Goal: Information Seeking & Learning: Learn about a topic

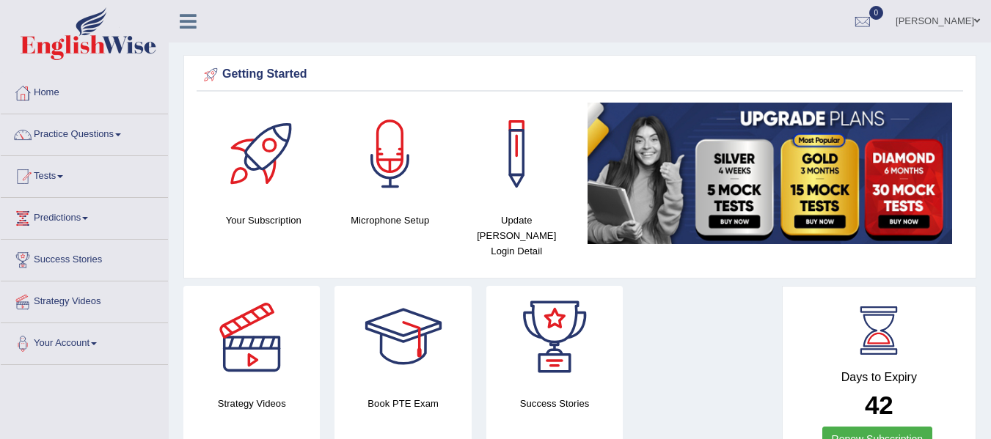
click at [126, 133] on link "Practice Questions" at bounding box center [84, 132] width 167 height 37
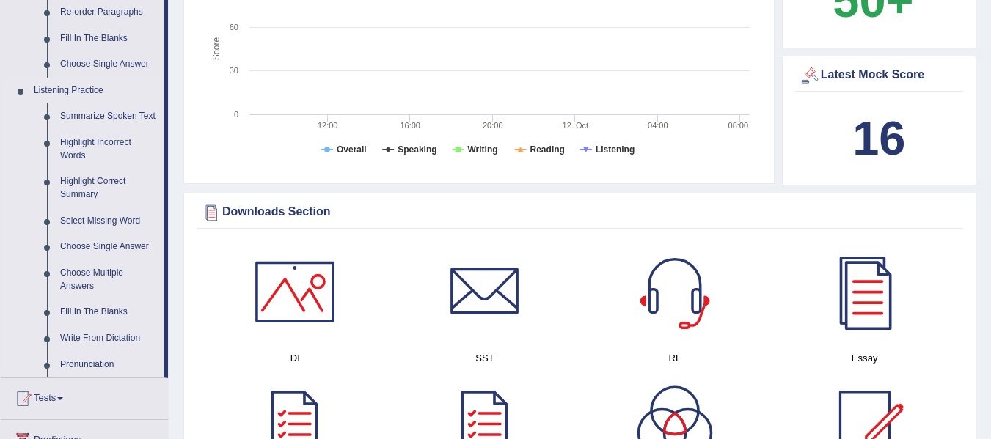
scroll to position [587, 0]
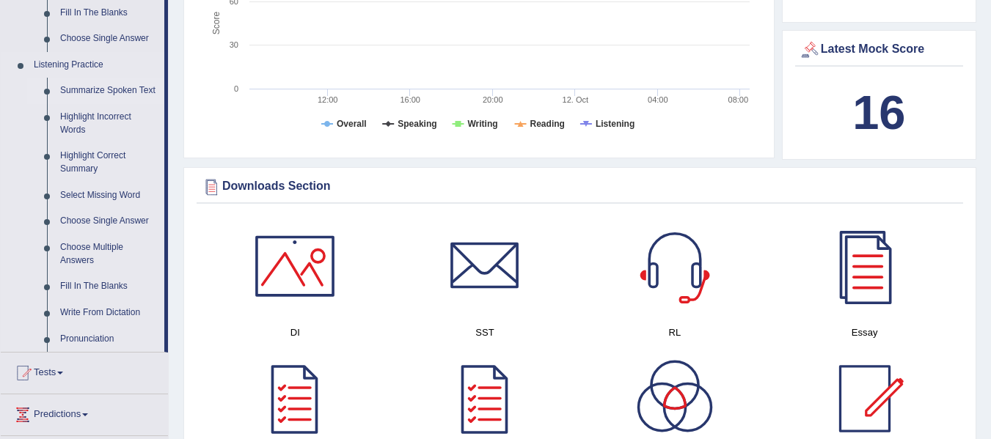
click at [92, 92] on link "Summarize Spoken Text" at bounding box center [109, 91] width 111 height 26
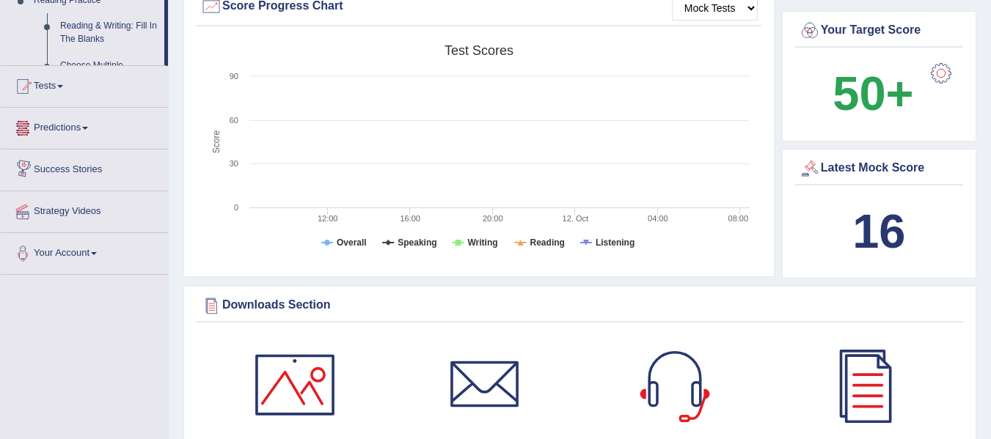
scroll to position [945, 0]
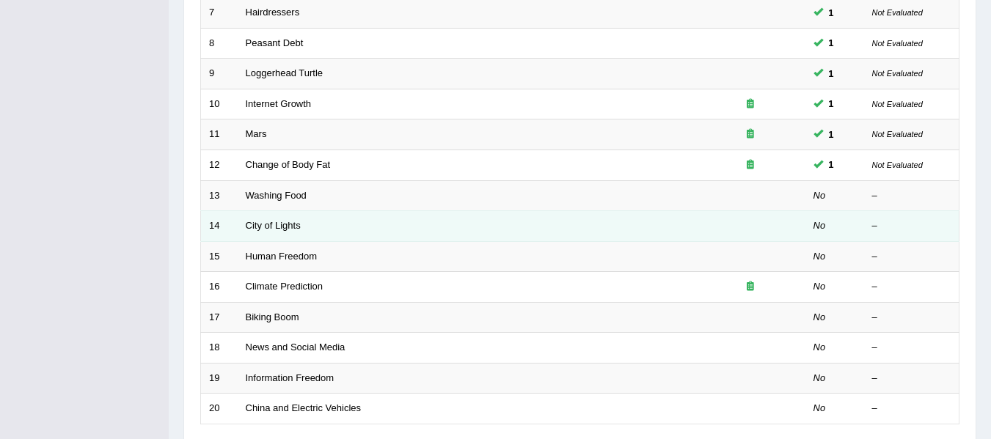
scroll to position [440, 0]
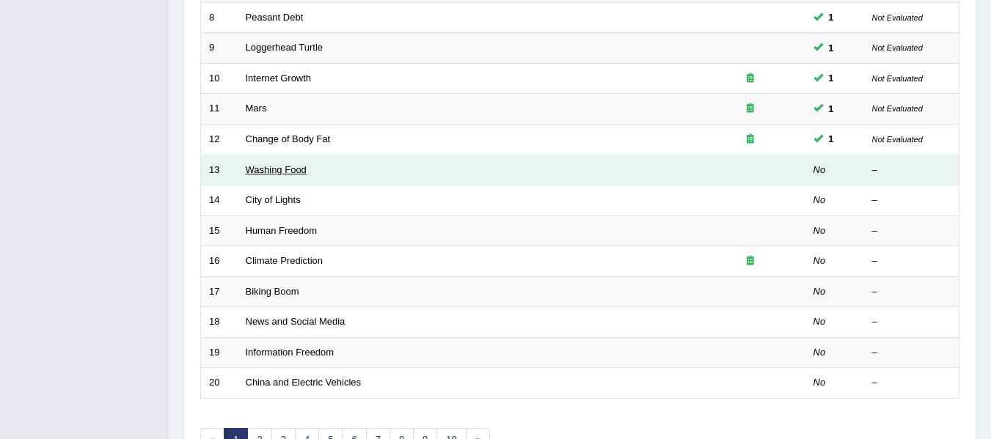
click at [285, 166] on link "Washing Food" at bounding box center [276, 169] width 61 height 11
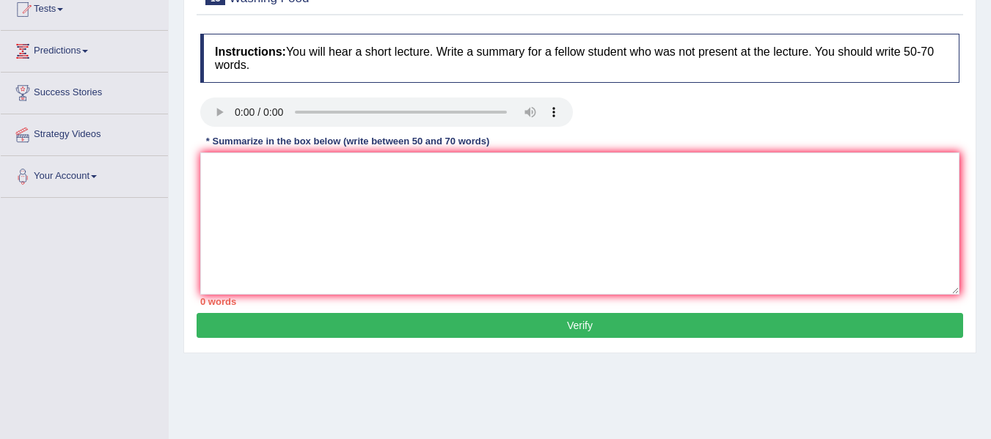
scroll to position [147, 0]
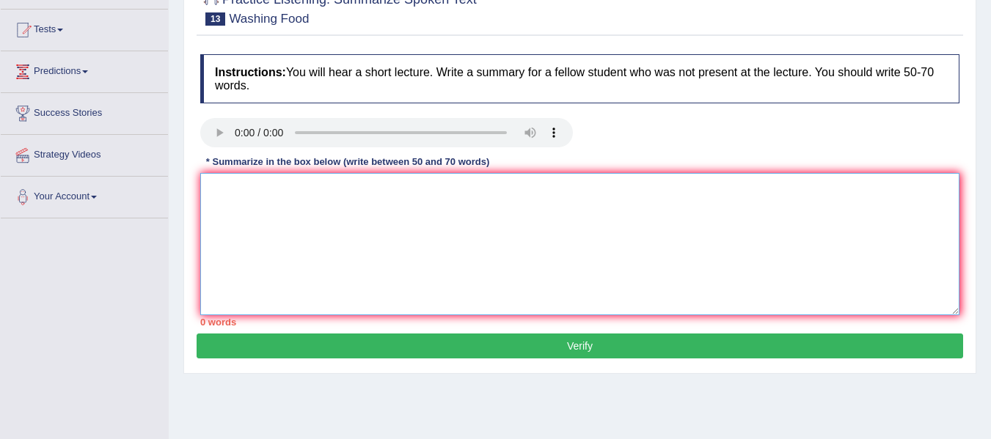
click at [211, 252] on textarea at bounding box center [579, 244] width 759 height 142
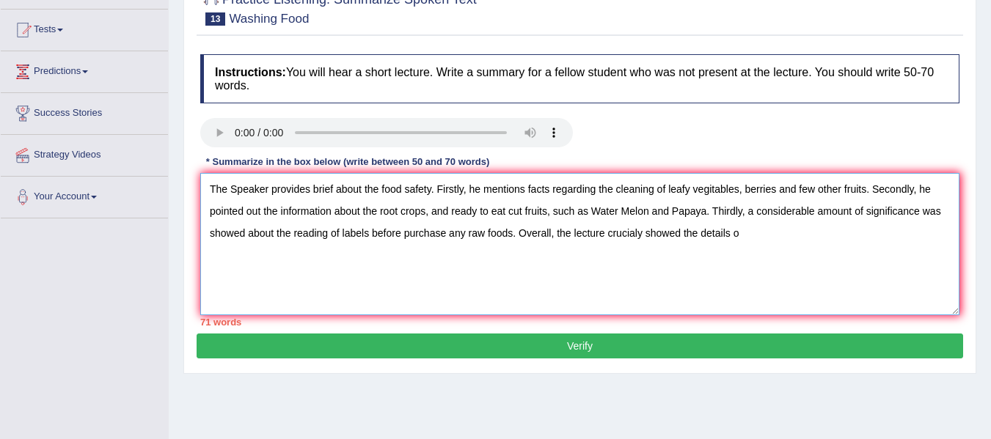
click at [681, 234] on textarea "The Speaker provides brief about the food safety. Firstly, he mentions facts re…" at bounding box center [579, 244] width 759 height 142
click at [591, 213] on textarea "The Speaker provides brief about the food safety. Firstly, he mentions facts re…" at bounding box center [579, 244] width 759 height 142
click at [453, 213] on textarea "The Speaker provides brief about the food safety. Firstly, he mentions facts re…" at bounding box center [579, 244] width 759 height 142
click at [451, 210] on textarea "The Speaker provides brief about the food safety. Firstly, he mentions facts re…" at bounding box center [579, 244] width 759 height 142
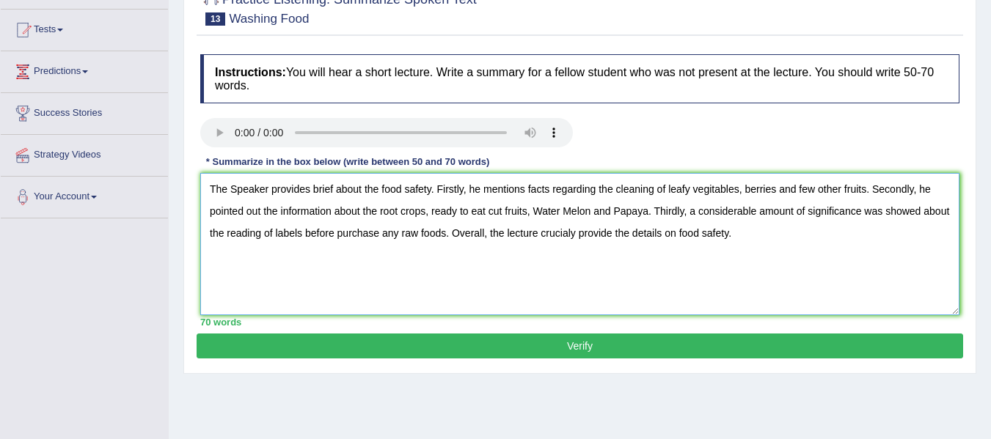
type textarea "The Speaker provides brief about the food safety. Firstly, he mentions facts re…"
click at [706, 349] on button "Verify" at bounding box center [580, 346] width 767 height 25
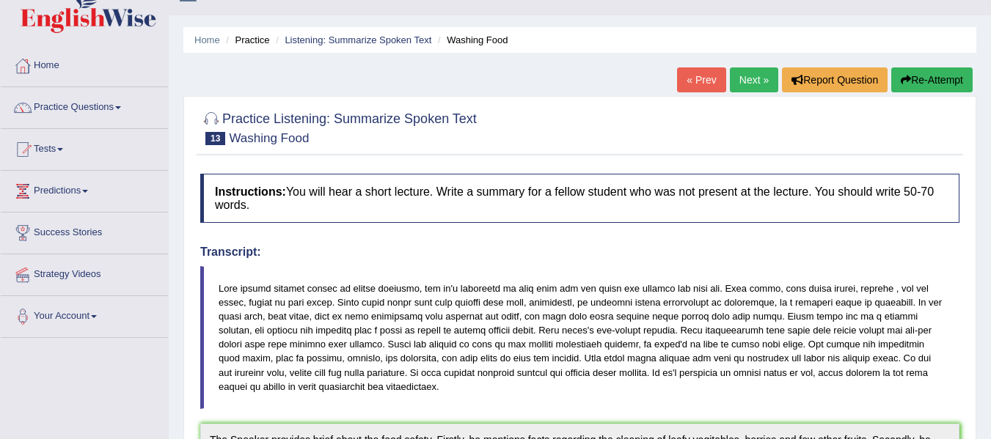
scroll to position [0, 0]
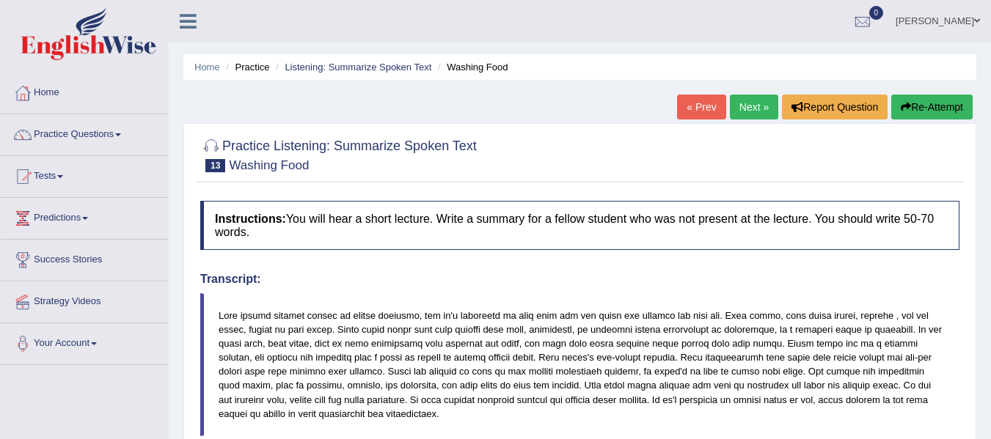
click at [742, 106] on link "Next »" at bounding box center [754, 107] width 48 height 25
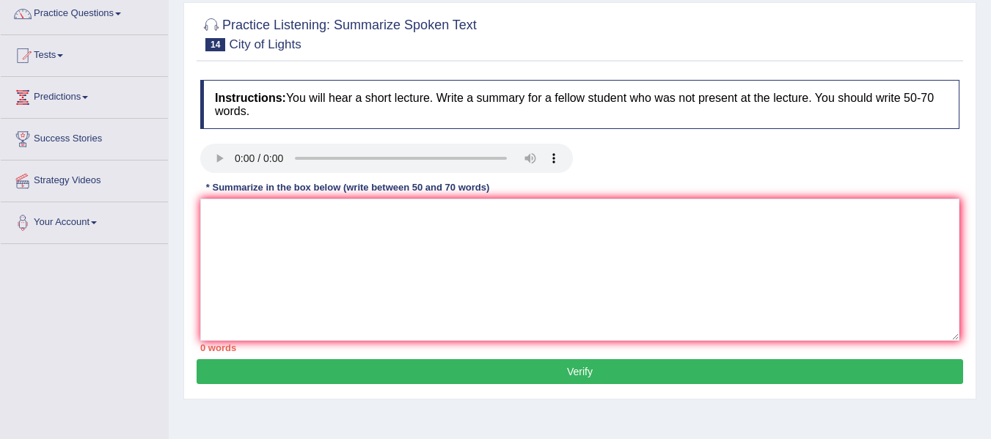
scroll to position [147, 0]
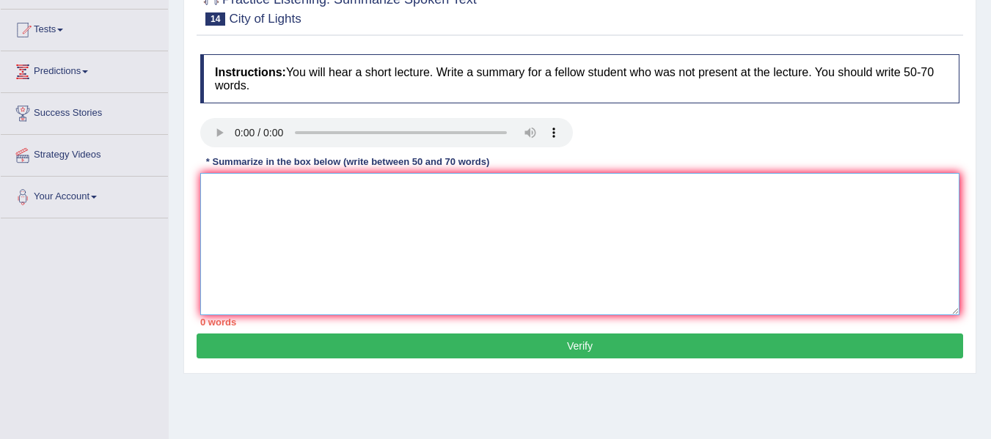
click at [233, 193] on textarea at bounding box center [579, 244] width 759 height 142
click at [278, 208] on textarea at bounding box center [579, 244] width 759 height 142
click at [531, 191] on textarea "The spreaker provides the brief about the Artist and light festival. Firstly he…" at bounding box center [579, 244] width 759 height 142
click at [610, 191] on textarea "The spreaker provides the brief about the Artist and light festival. Firstly, h…" at bounding box center [579, 244] width 759 height 142
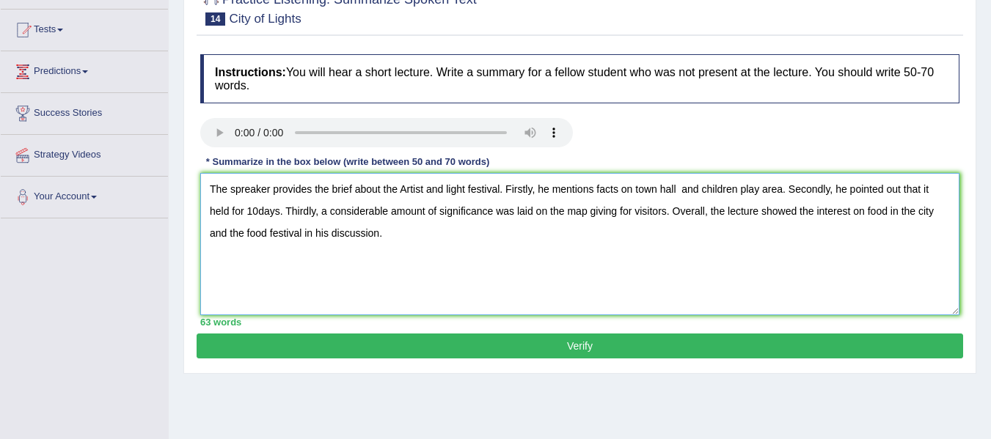
type textarea "The spreaker provides the brief about the Artist and light festival. Firstly, h…"
click at [648, 340] on button "Verify" at bounding box center [580, 346] width 767 height 25
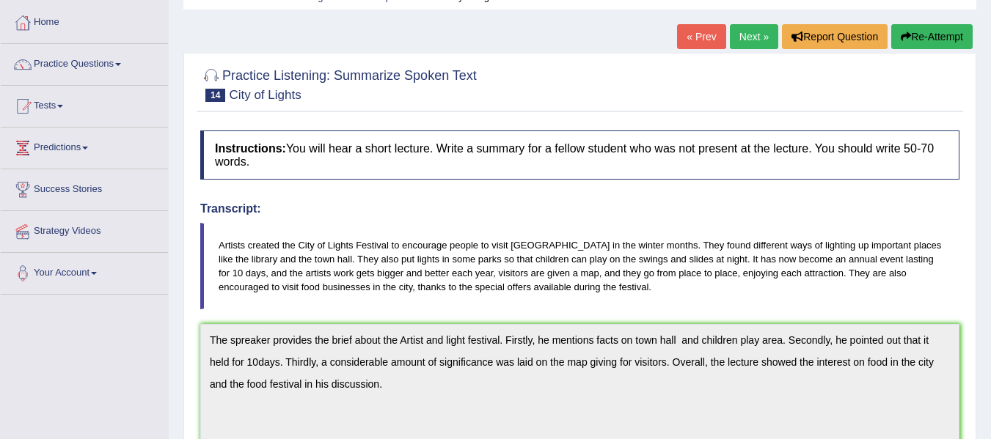
scroll to position [0, 0]
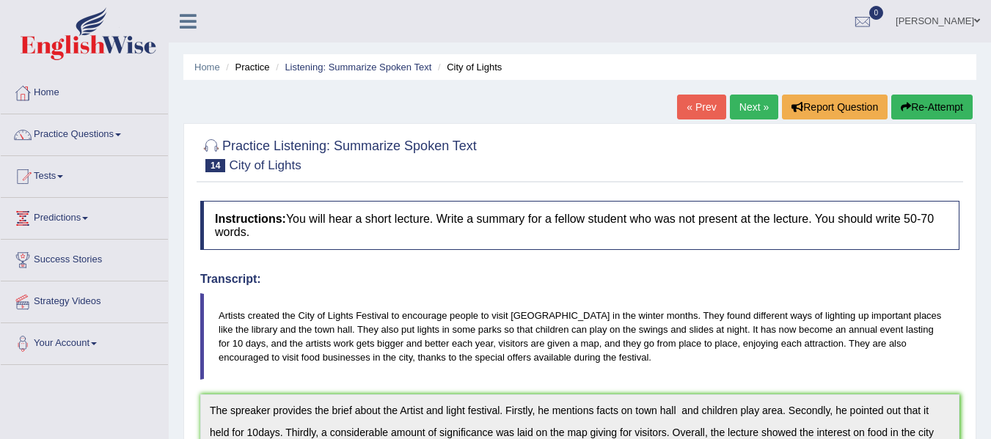
click at [763, 108] on link "Next »" at bounding box center [754, 107] width 48 height 25
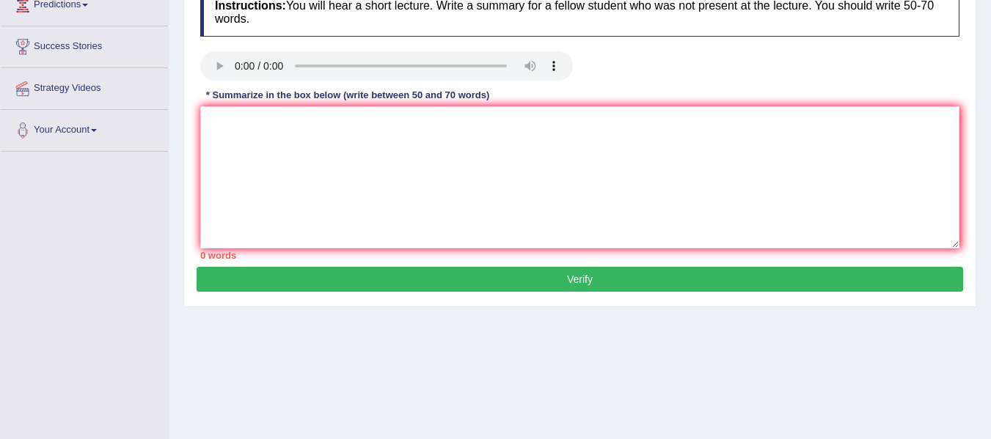
scroll to position [220, 0]
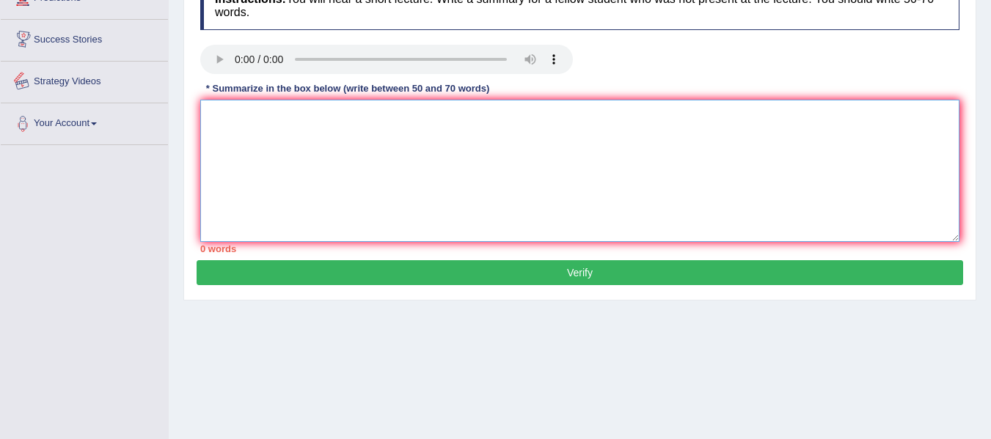
click at [374, 120] on textarea at bounding box center [579, 171] width 759 height 142
type textarea "t"
type textarea "T"
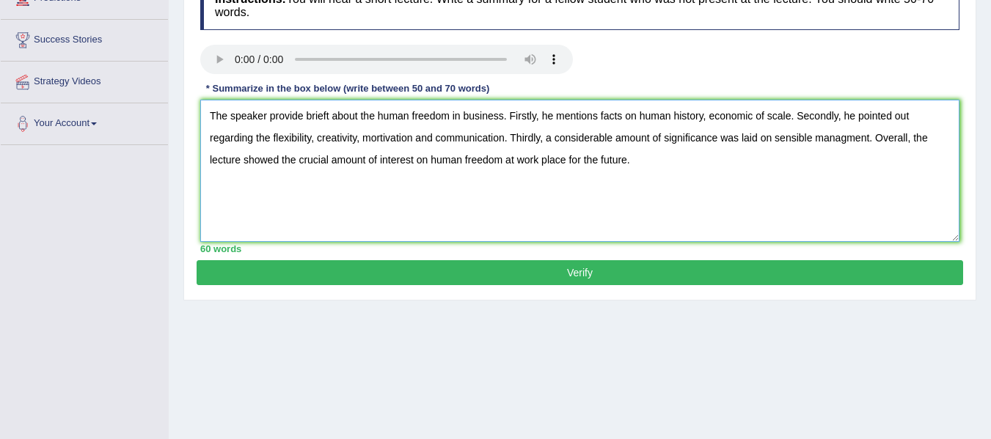
click at [848, 139] on textarea "The speaker provide brieft about the human freedom in business. Firstly, he men…" at bounding box center [579, 171] width 759 height 142
drag, startPoint x: 211, startPoint y: 114, endPoint x: 680, endPoint y: 153, distance: 470.4
click at [680, 153] on textarea "The speaker provide brieft about the human freedom in business. Firstly, he men…" at bounding box center [579, 171] width 759 height 142
click at [562, 194] on textarea "The speaker provide brieft about the human freedom in business. Firstly, he men…" at bounding box center [579, 171] width 759 height 142
type textarea "The speaker provide brieft about the human freedom in business. Firstly, he men…"
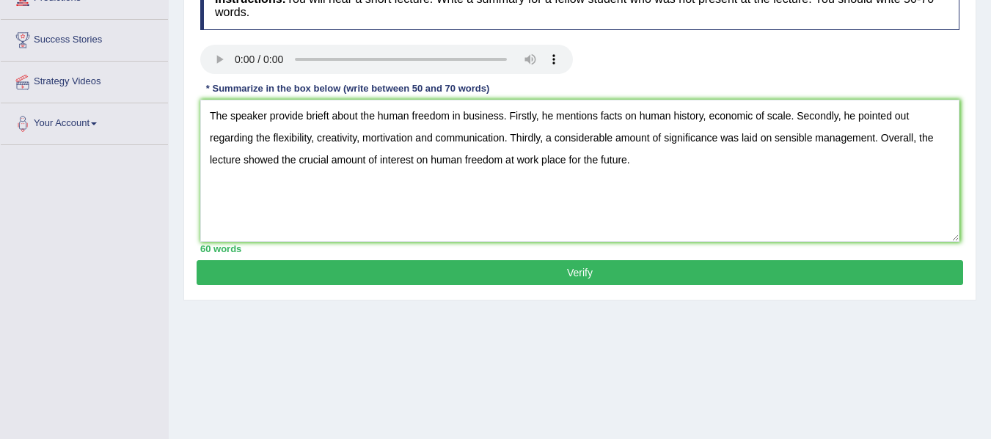
click at [549, 275] on button "Verify" at bounding box center [580, 272] width 767 height 25
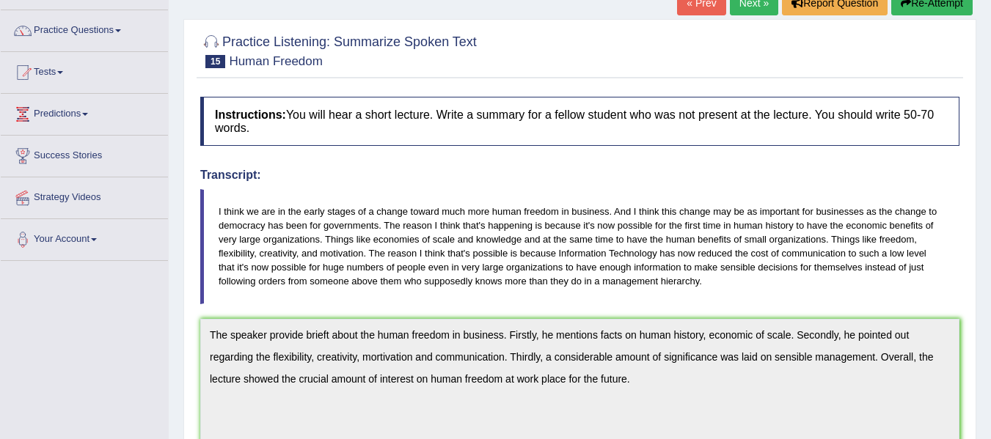
scroll to position [78, 0]
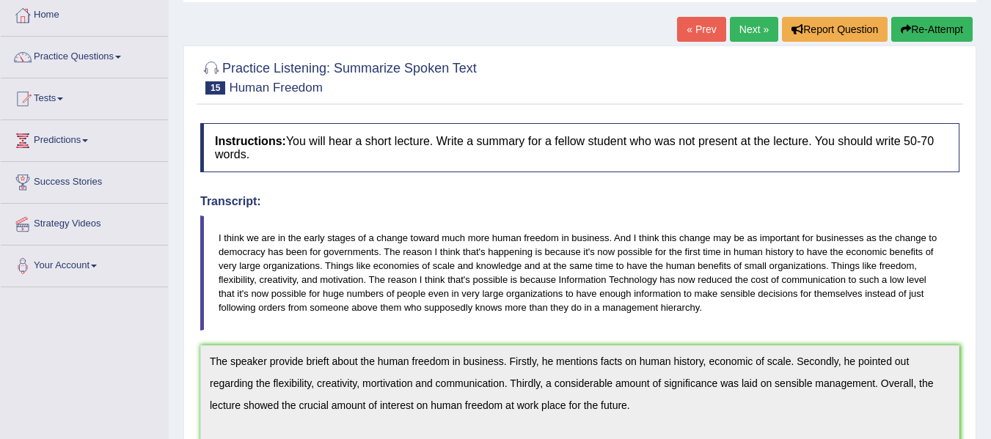
click at [951, 25] on button "Re-Attempt" at bounding box center [931, 29] width 81 height 25
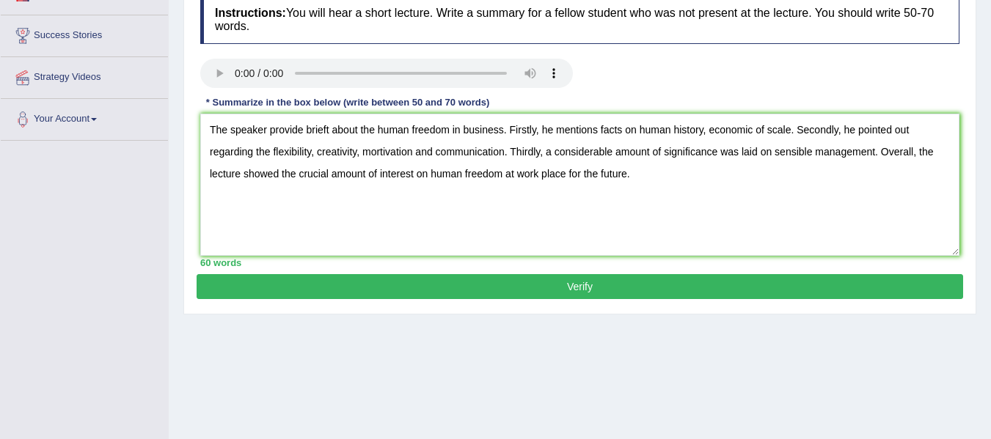
click at [329, 131] on textarea "The speaker provide brieft about the human freedom in business. Firstly, he men…" at bounding box center [579, 185] width 759 height 142
click at [380, 154] on textarea "The speaker provide brief about the human freedom in business. Firstly, he ment…" at bounding box center [579, 185] width 759 height 142
click at [646, 175] on textarea "The speaker provide brief about the human freedom in business. Firstly, he ment…" at bounding box center [579, 185] width 759 height 142
click at [689, 178] on textarea "The speaker provide brief about the human freedom in business. Firstly, he ment…" at bounding box center [579, 185] width 759 height 142
click at [791, 177] on textarea "The speaker provide brief about the human freedom in business. Firstly, he ment…" at bounding box center [579, 185] width 759 height 142
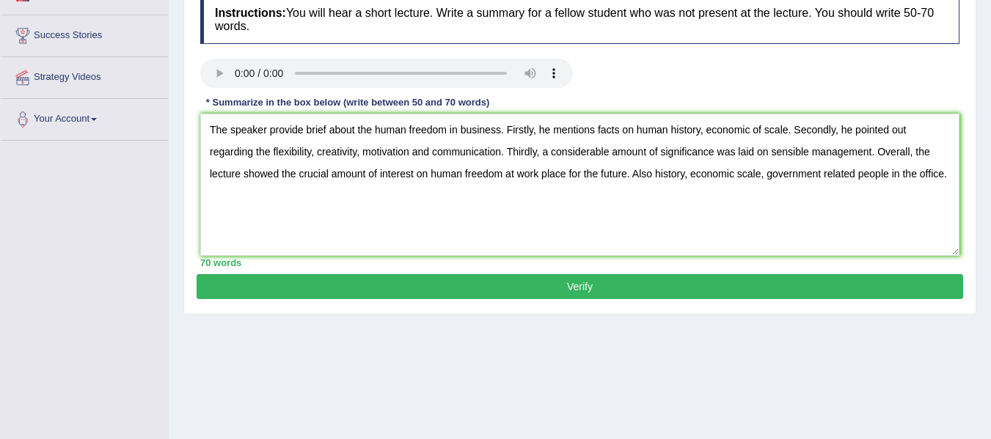
type textarea "The speaker provide brief about the human freedom in business. Firstly, he ment…"
click at [627, 294] on button "Verify" at bounding box center [580, 286] width 767 height 25
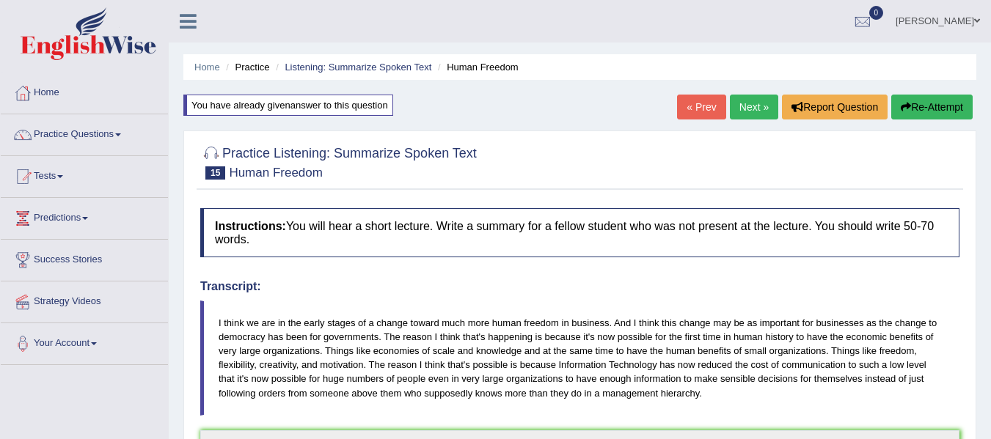
click at [756, 105] on link "Next »" at bounding box center [754, 107] width 48 height 25
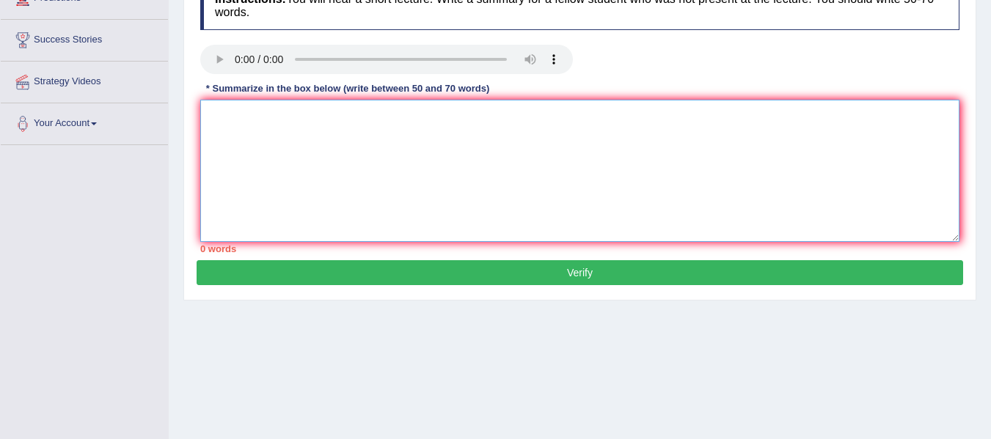
click at [256, 125] on textarea at bounding box center [579, 171] width 759 height 142
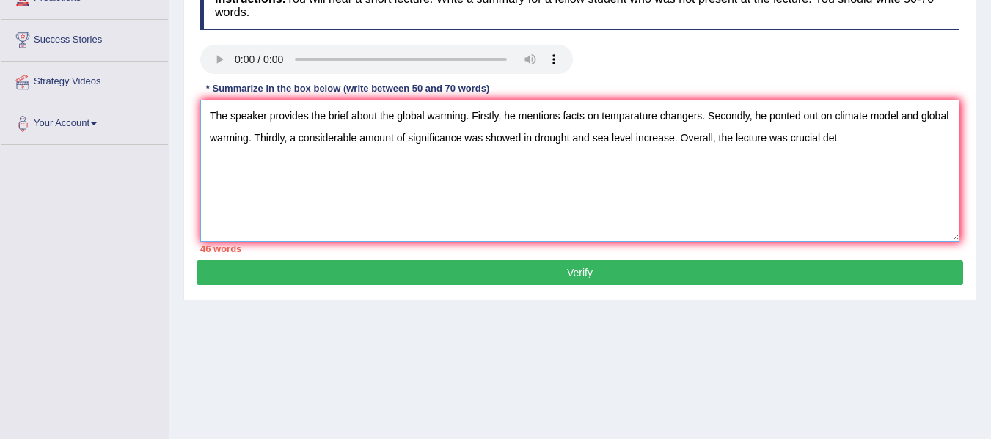
drag, startPoint x: 786, startPoint y: 141, endPoint x: 772, endPoint y: 136, distance: 13.9
click at [772, 136] on textarea "The speaker provides the brief about the global warming. Firstly, he mentions f…" at bounding box center [579, 171] width 759 height 142
click at [866, 136] on textarea "The speaker provides the brief about the global warming. Firstly, he mentions f…" at bounding box center [579, 171] width 759 height 142
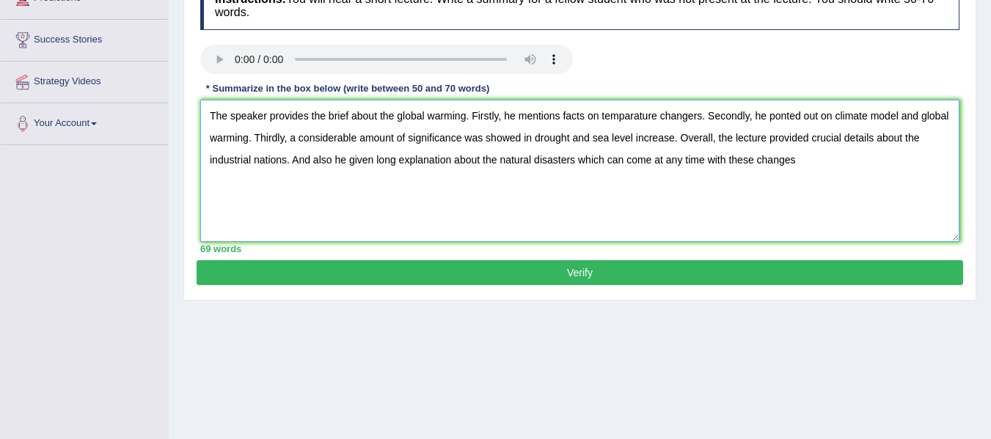
click at [758, 164] on textarea "The speaker provides the brief about the global warming. Firstly, he mentions f…" at bounding box center [579, 171] width 759 height 142
click at [629, 124] on textarea "The speaker provides the brief about the global warming. Firstly, he mentions f…" at bounding box center [579, 171] width 759 height 142
click at [784, 122] on textarea "The speaker provides the brief about the global warming. Firstly, he mentions f…" at bounding box center [579, 171] width 759 height 142
click at [779, 118] on textarea "The speaker provides the brief about the global warming. Firstly, he mentions f…" at bounding box center [579, 171] width 759 height 142
type textarea "The speaker provides the brief about the global warming. Firstly, he mentions f…"
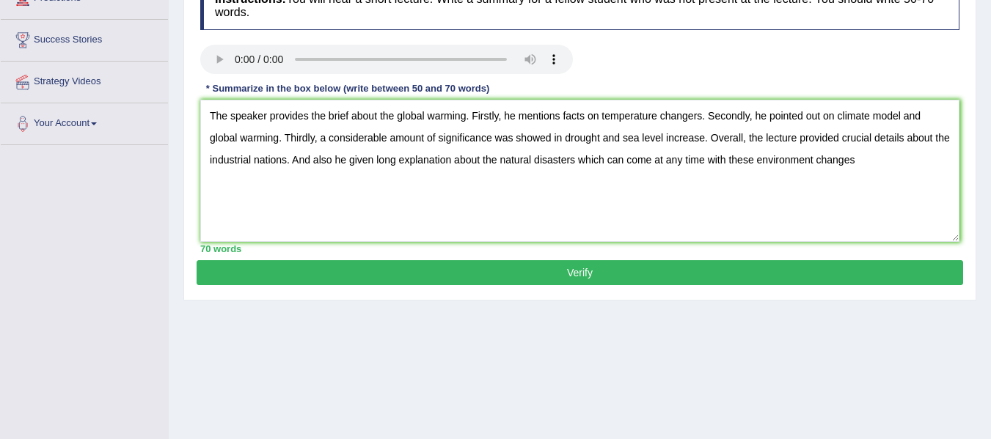
click at [815, 276] on button "Verify" at bounding box center [580, 272] width 767 height 25
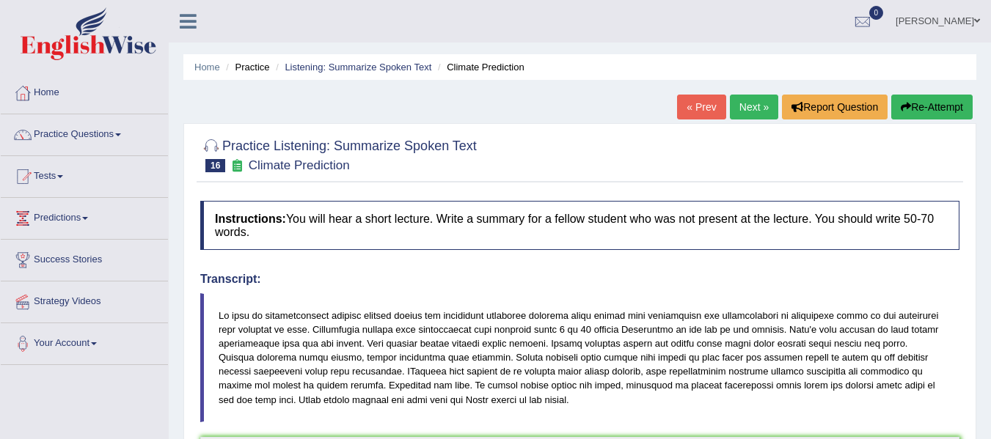
click at [741, 110] on link "Next »" at bounding box center [754, 107] width 48 height 25
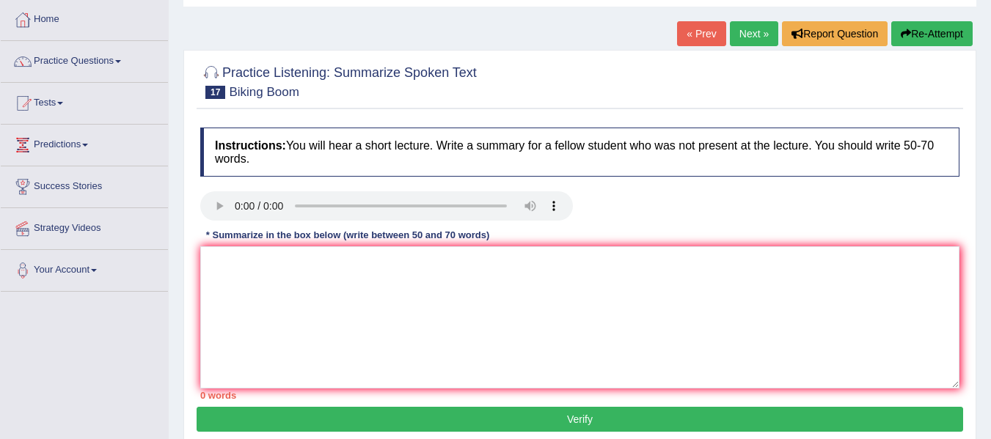
scroll to position [147, 0]
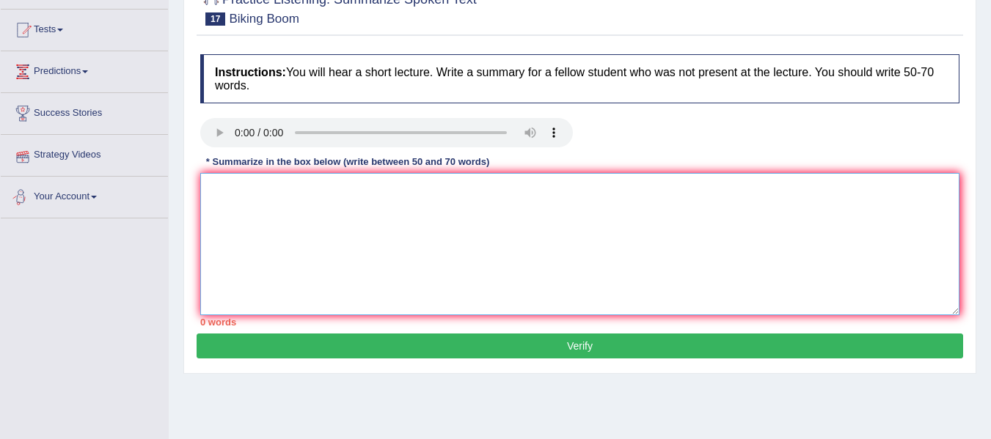
click at [271, 208] on textarea at bounding box center [579, 244] width 759 height 142
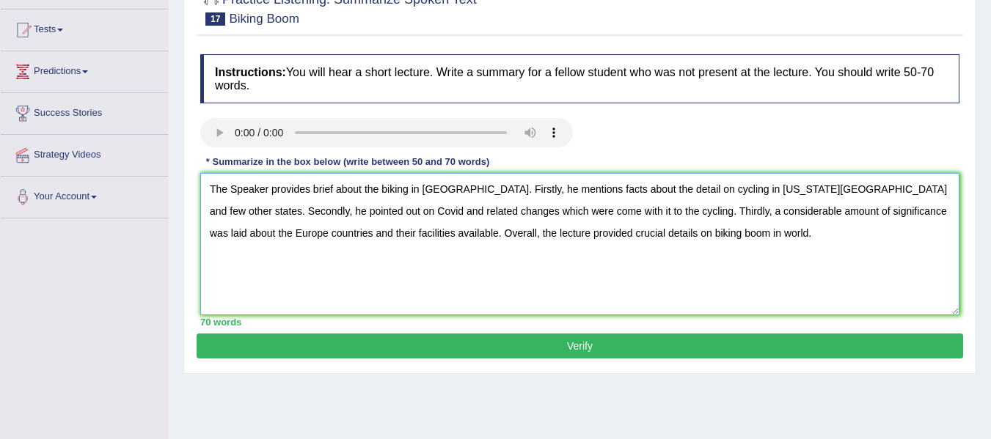
type textarea "The Speaker provides brief about the biking in United State. Firstly, he mentio…"
click at [627, 352] on button "Verify" at bounding box center [580, 346] width 767 height 25
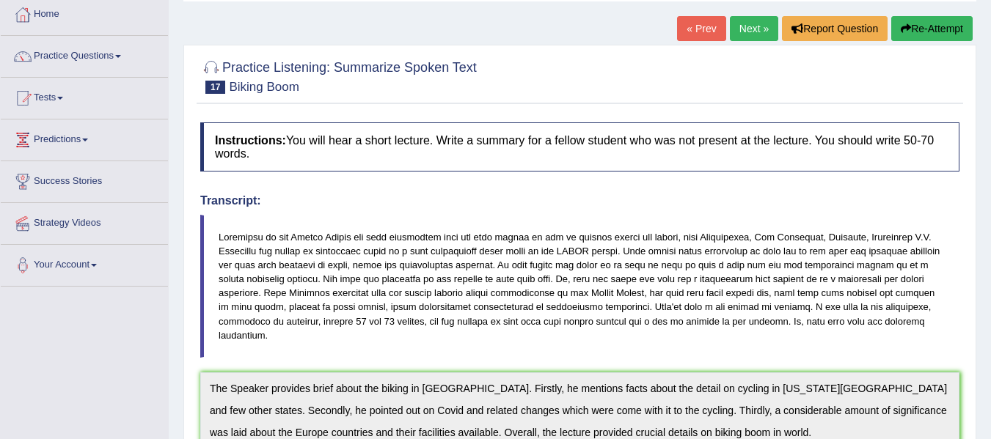
scroll to position [73, 0]
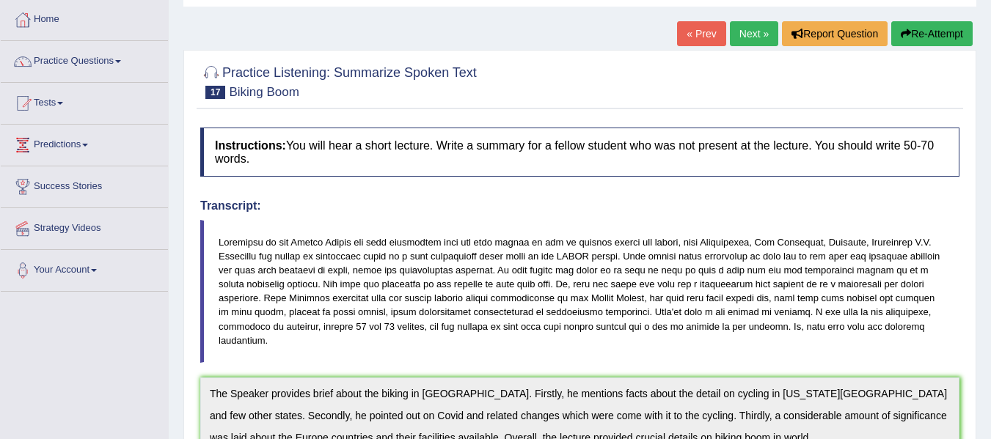
click at [121, 61] on span at bounding box center [118, 61] width 6 height 3
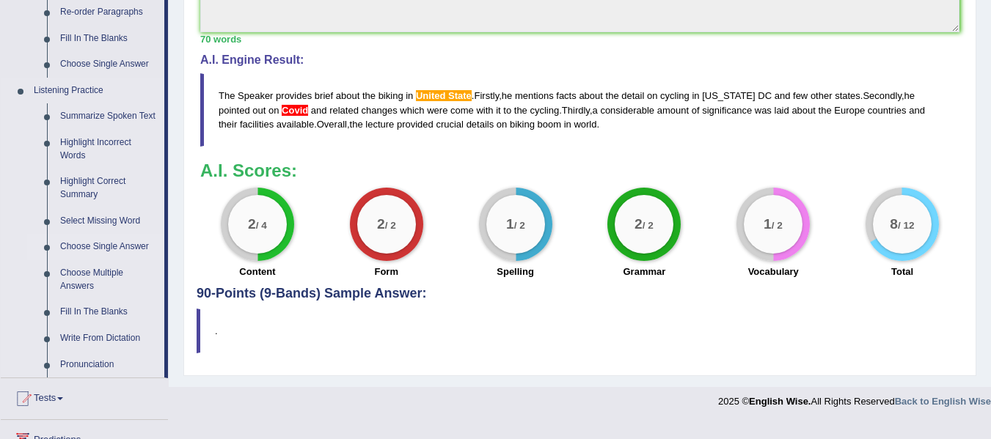
scroll to position [587, 0]
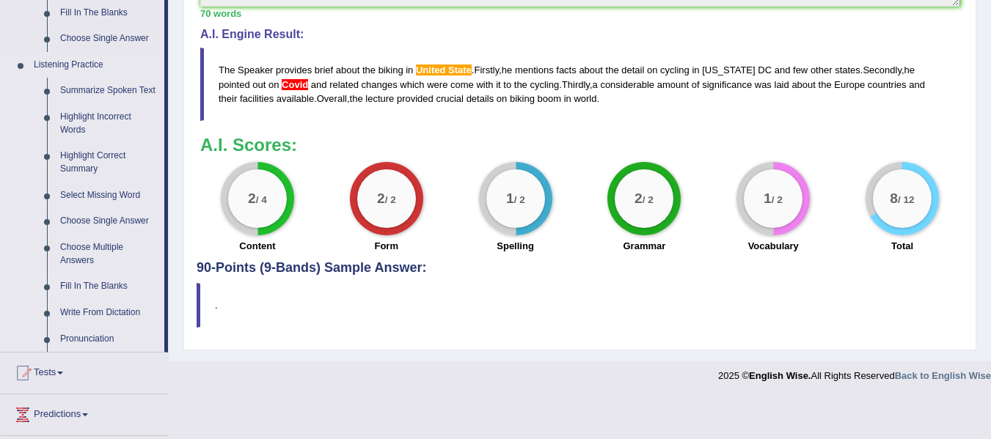
click at [100, 288] on link "Fill In The Blanks" at bounding box center [109, 287] width 111 height 26
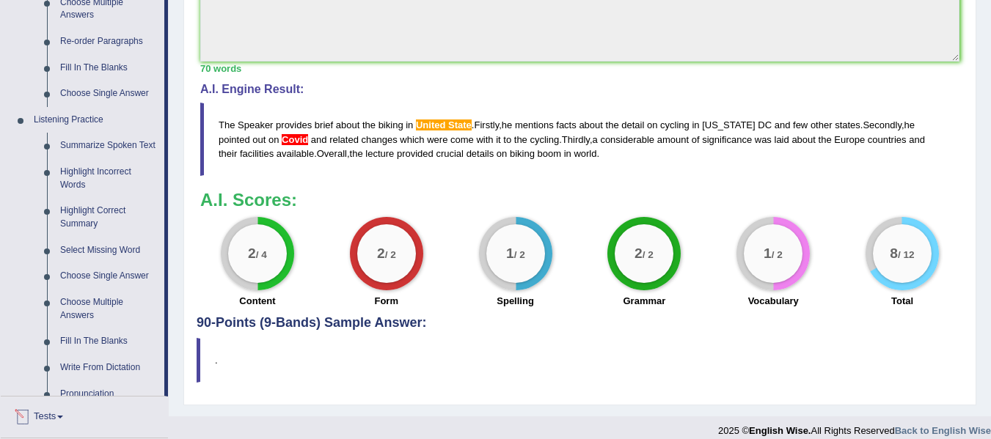
scroll to position [668, 0]
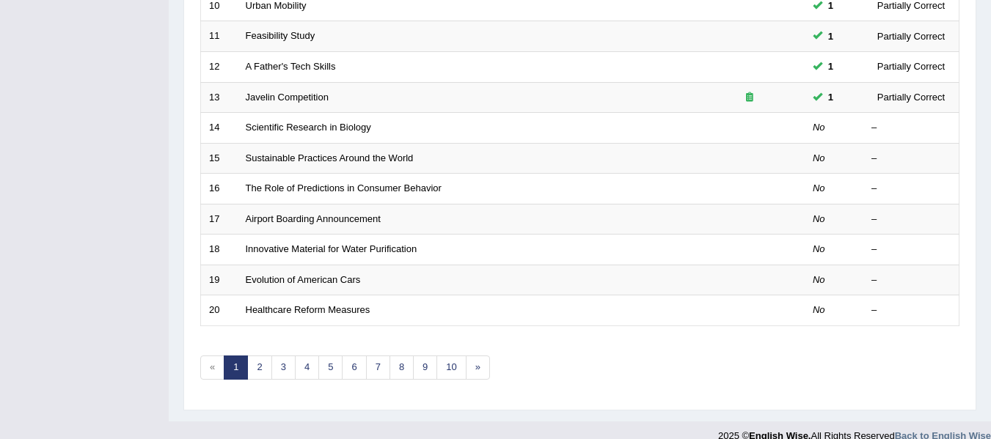
scroll to position [513, 0]
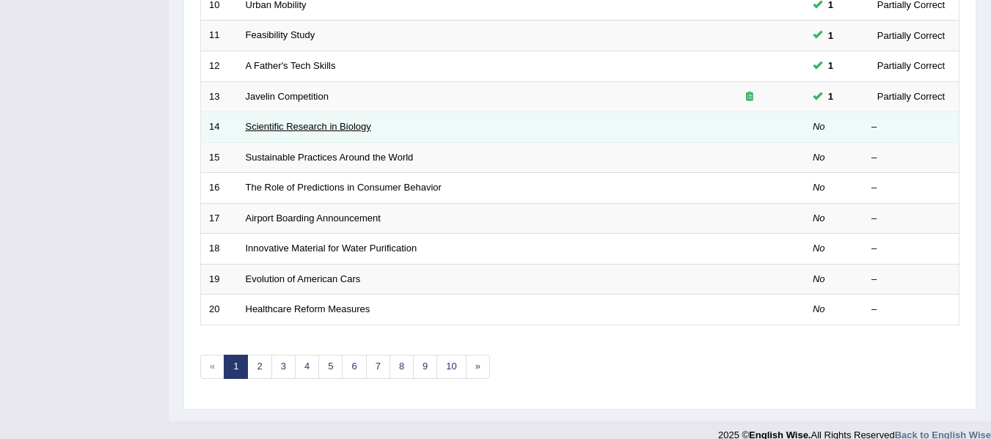
click at [337, 126] on link "Scientific Research in Biology" at bounding box center [308, 126] width 125 height 11
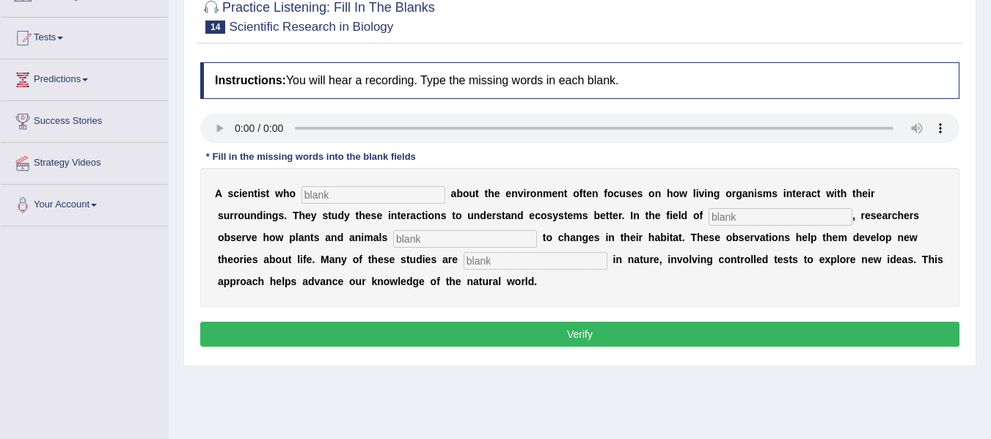
scroll to position [73, 0]
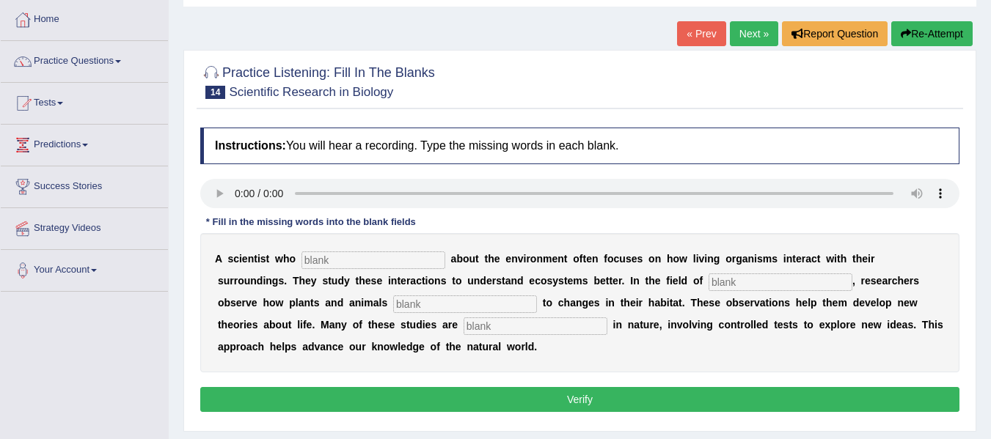
click at [319, 261] on input "text" at bounding box center [373, 261] width 144 height 18
type input "cares"
click at [729, 287] on input "text" at bounding box center [781, 283] width 144 height 18
type input "biology"
click at [421, 309] on input "text" at bounding box center [465, 305] width 144 height 18
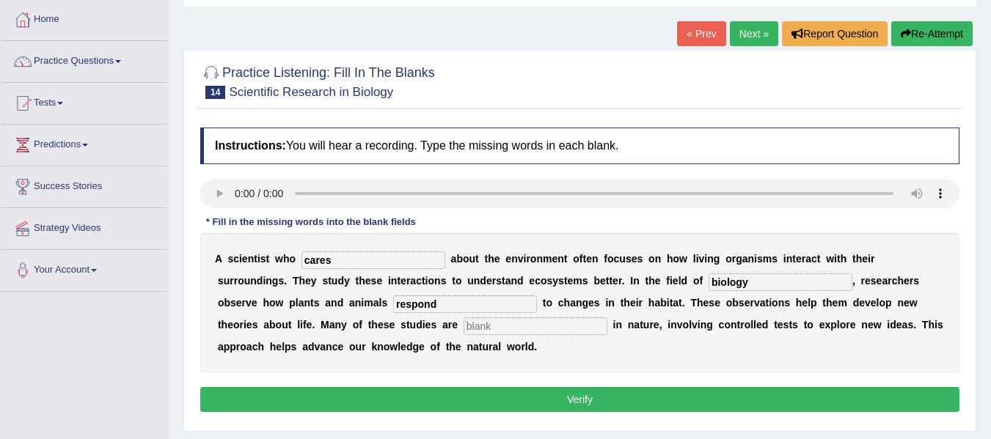
type input "respond"
click at [541, 326] on input "text" at bounding box center [536, 327] width 144 height 18
type input "experimental"
click at [341, 255] on input "cares" at bounding box center [373, 261] width 144 height 18
click at [516, 405] on button "Verify" at bounding box center [579, 399] width 759 height 25
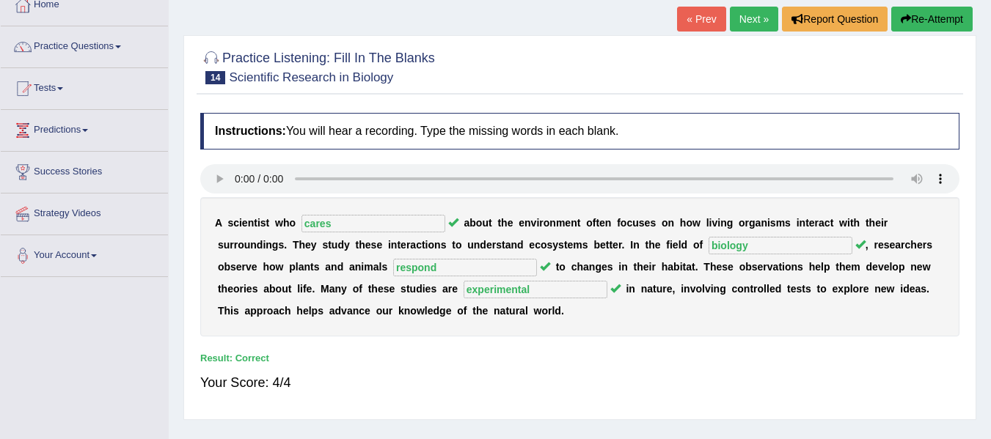
scroll to position [37, 0]
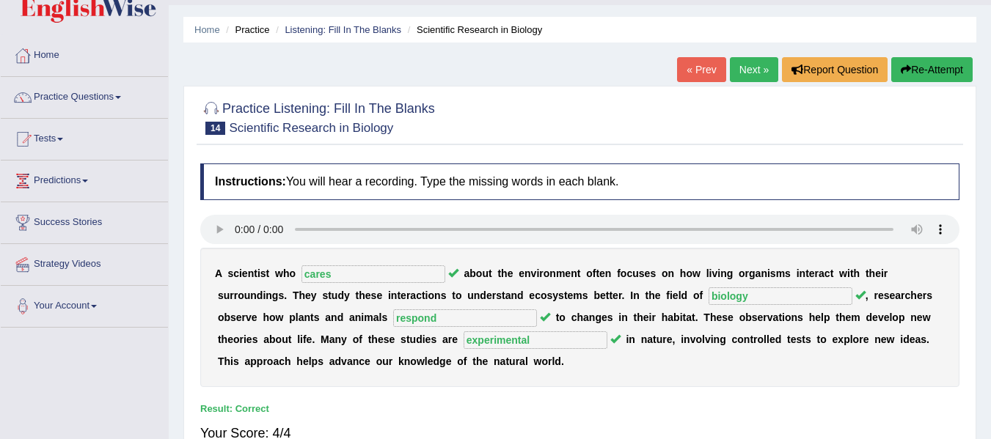
click at [752, 72] on link "Next »" at bounding box center [754, 69] width 48 height 25
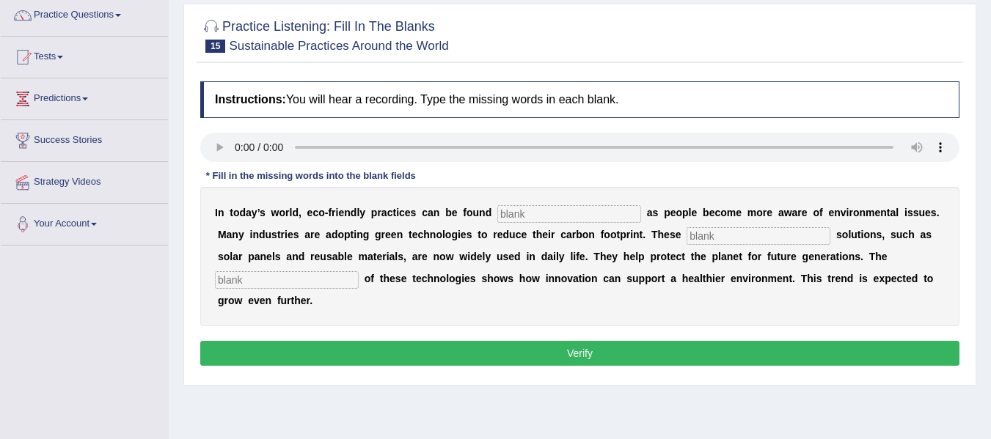
scroll to position [147, 0]
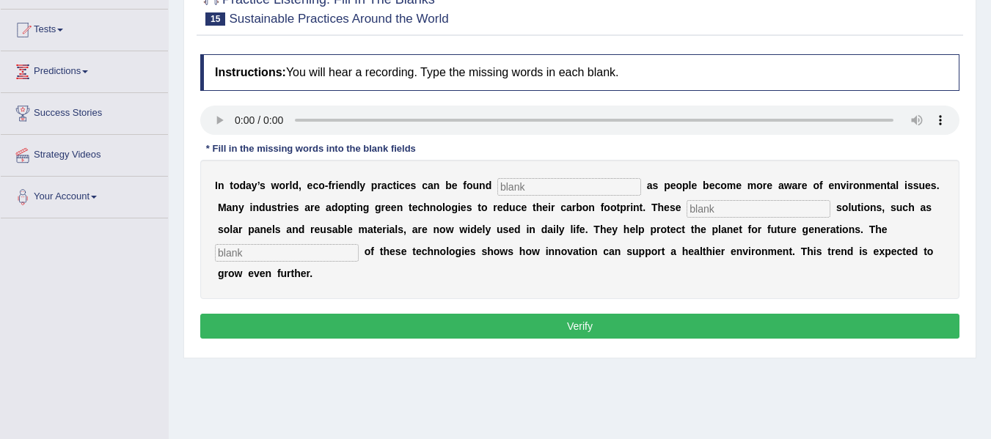
click at [515, 183] on input "text" at bounding box center [569, 187] width 144 height 18
type input "everyva"
click at [703, 212] on input "text" at bounding box center [759, 209] width 144 height 18
type input "sustainable"
click at [344, 255] on input "text" at bounding box center [287, 253] width 144 height 18
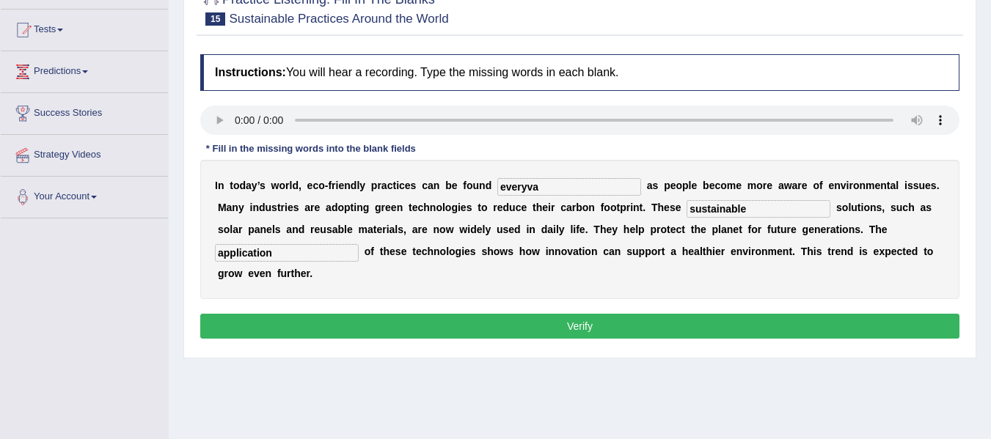
type input "application"
click at [537, 186] on input "everyva" at bounding box center [569, 187] width 144 height 18
type input "everywhere"
click at [475, 326] on button "Verify" at bounding box center [579, 326] width 759 height 25
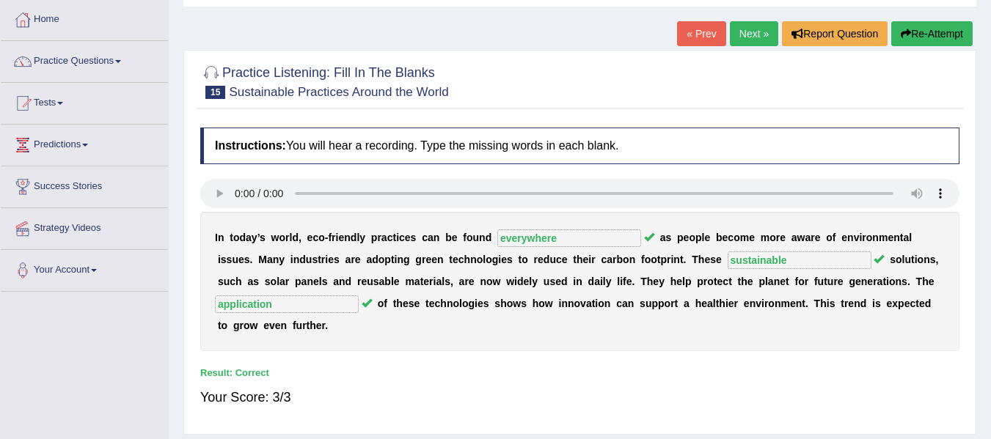
scroll to position [0, 0]
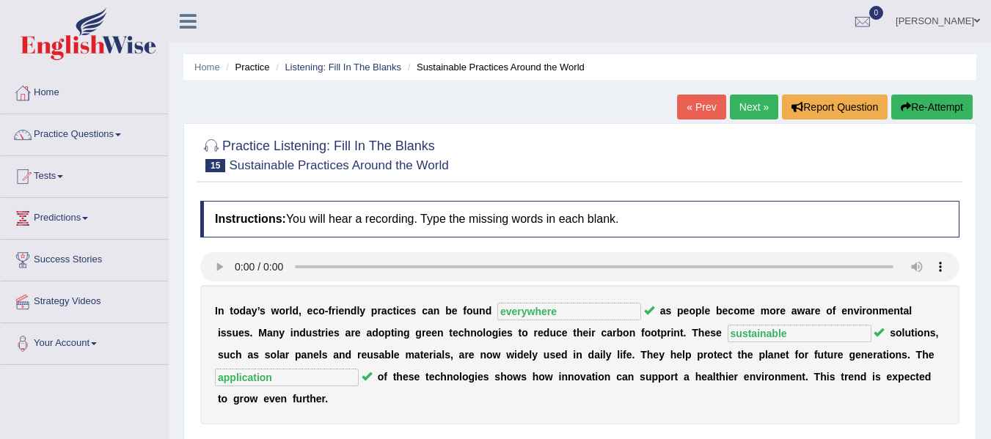
click at [745, 112] on link "Next »" at bounding box center [754, 107] width 48 height 25
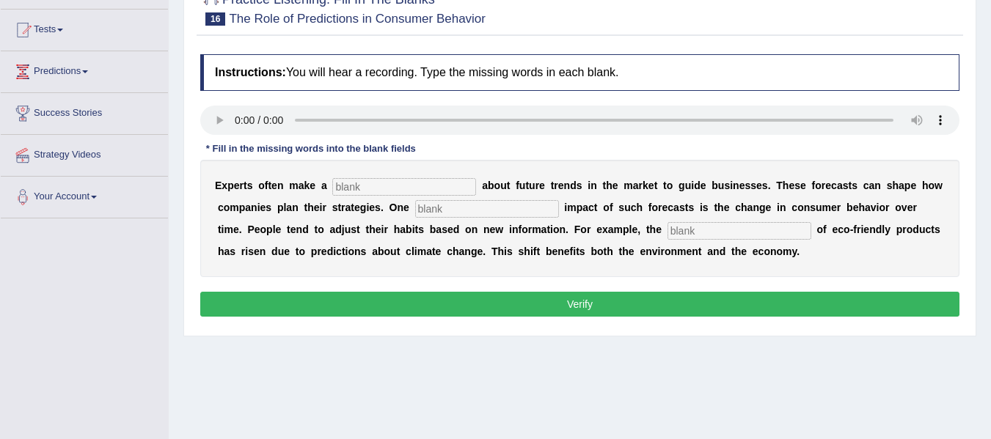
click at [354, 183] on input "text" at bounding box center [404, 187] width 144 height 18
type input "prediction"
click at [453, 211] on input "text" at bounding box center [487, 209] width 144 height 18
type input "profound"
click at [693, 230] on input "text" at bounding box center [740, 231] width 144 height 18
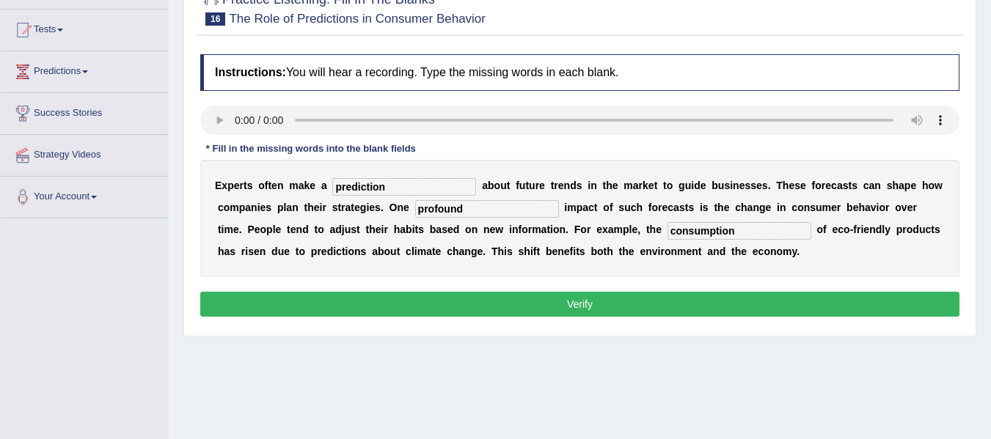
type input "consumption"
click at [741, 304] on button "Verify" at bounding box center [579, 304] width 759 height 25
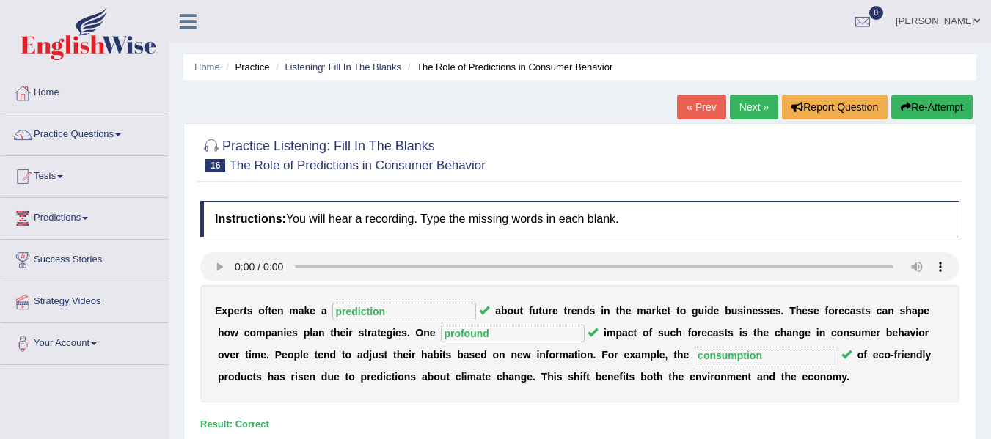
click at [750, 108] on link "Next »" at bounding box center [754, 107] width 48 height 25
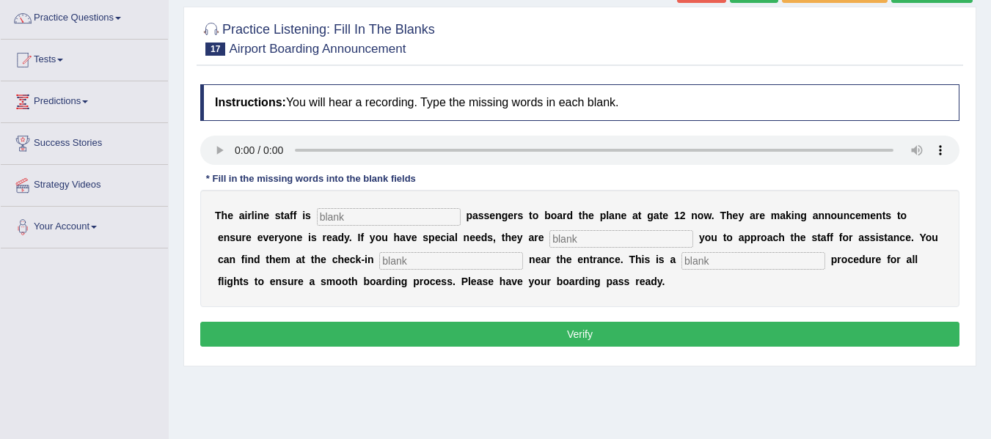
scroll to position [147, 0]
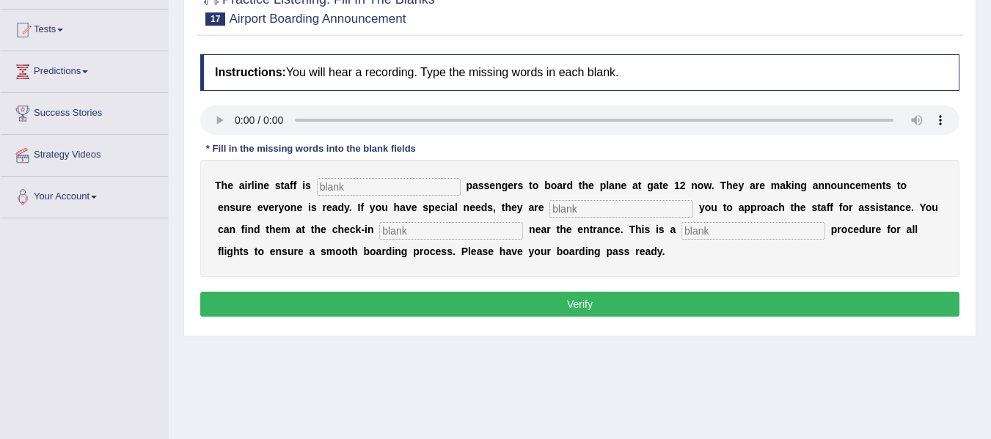
click at [421, 187] on input "text" at bounding box center [389, 187] width 144 height 18
type input "airline"
click at [574, 208] on input "text" at bounding box center [621, 209] width 144 height 18
type input "requiring"
click at [509, 233] on input "text" at bounding box center [451, 231] width 144 height 18
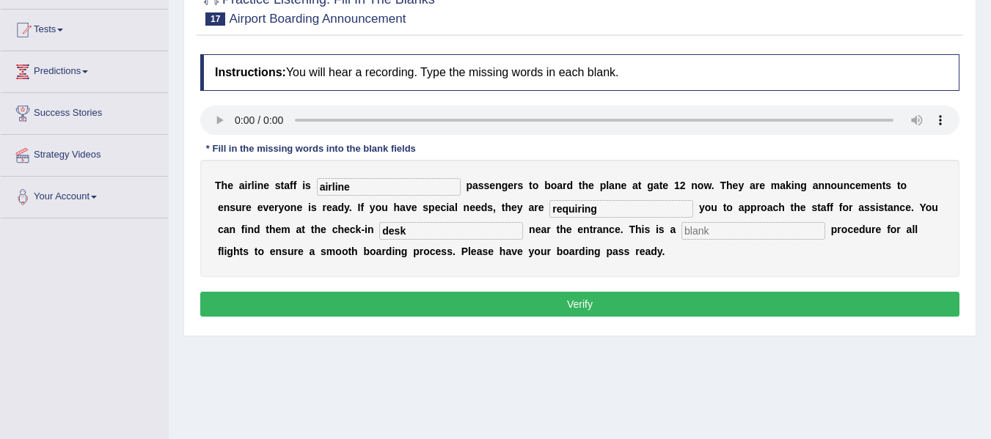
type input "desk"
click at [720, 229] on input "text" at bounding box center [753, 231] width 144 height 18
type input "reguler"
click at [321, 190] on input "airline" at bounding box center [389, 187] width 144 height 18
type input "Airline"
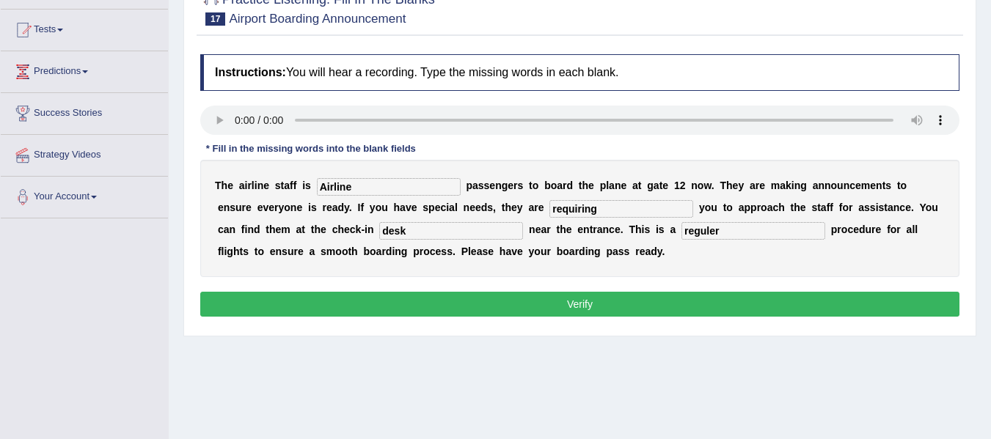
click at [701, 303] on button "Verify" at bounding box center [579, 304] width 759 height 25
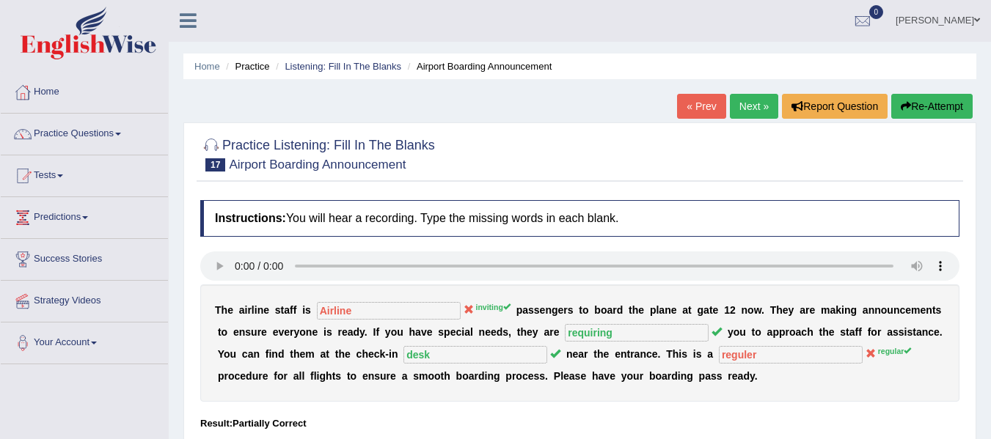
scroll to position [0, 0]
click at [751, 108] on link "Next »" at bounding box center [754, 107] width 48 height 25
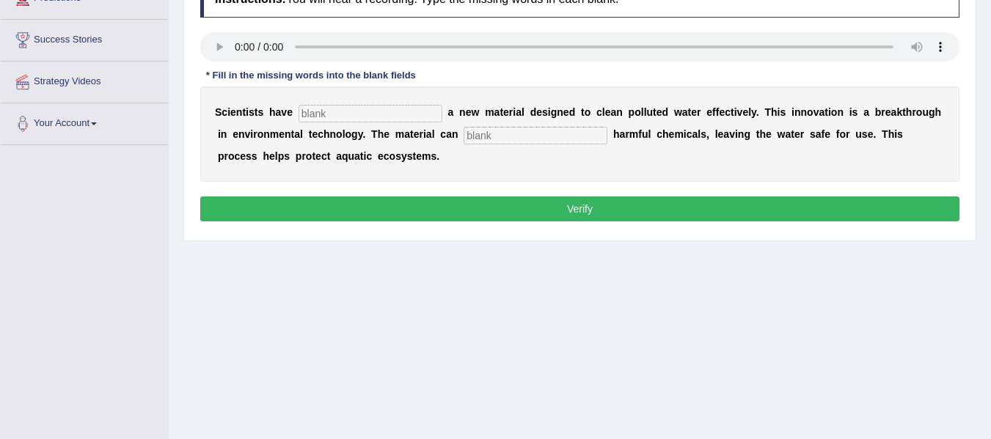
click at [324, 125] on div "S c i e n t i s t s h a v e a n e w m a t e r i a l d e s i g n e d t o c l e a…" at bounding box center [579, 134] width 759 height 95
click at [321, 117] on input "text" at bounding box center [371, 114] width 144 height 18
type input "made"
click at [470, 139] on input "text" at bounding box center [536, 136] width 144 height 18
type input "absorb"
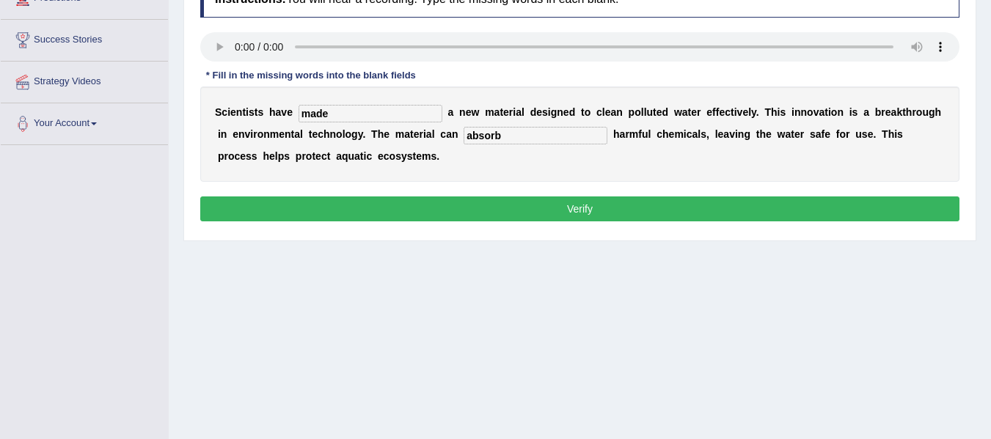
click at [518, 216] on button "Verify" at bounding box center [579, 209] width 759 height 25
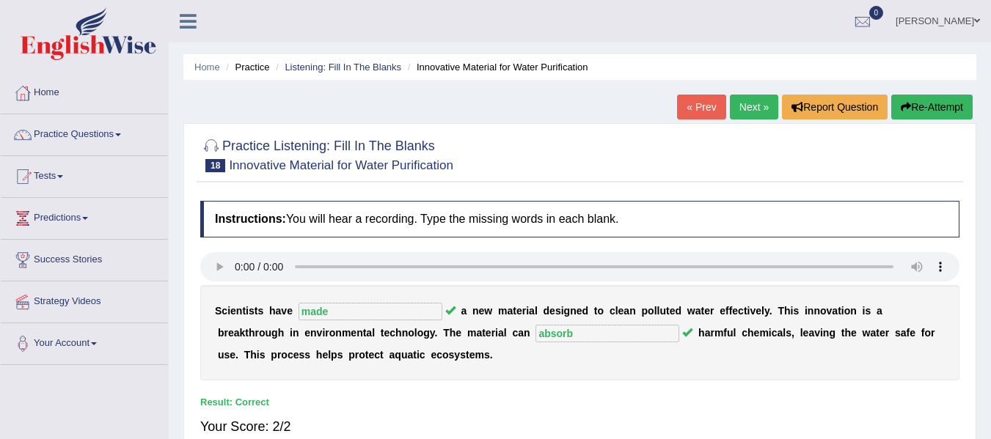
click at [752, 112] on link "Next »" at bounding box center [754, 107] width 48 height 25
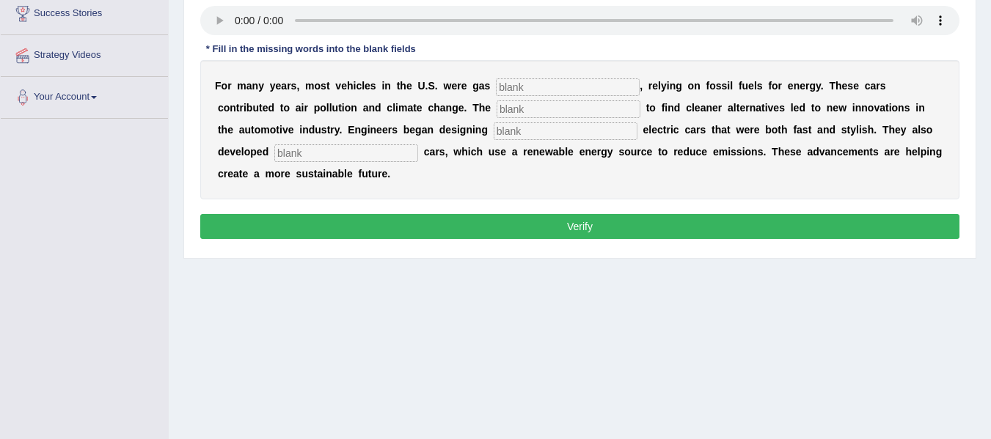
scroll to position [220, 0]
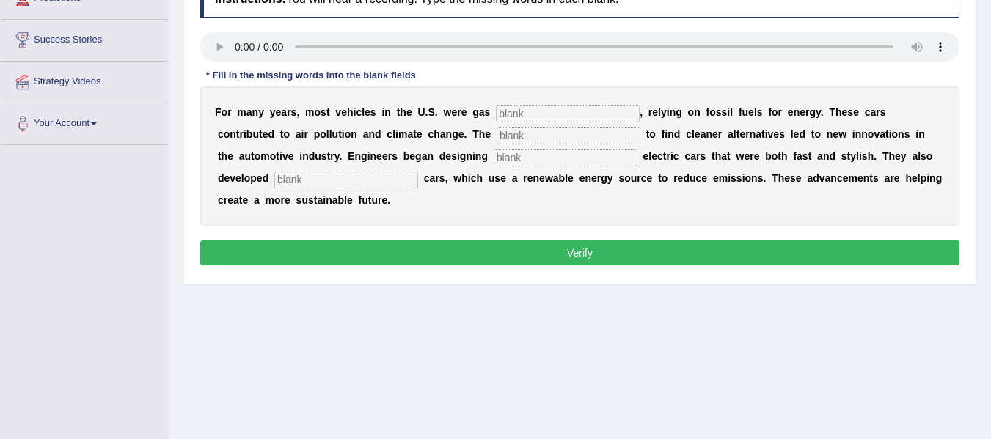
click at [524, 116] on input "text" at bounding box center [568, 114] width 144 height 18
type input "powered"
click at [528, 139] on input "text" at bounding box center [569, 136] width 144 height 18
type input "urgency"
click at [521, 162] on input "text" at bounding box center [566, 158] width 144 height 18
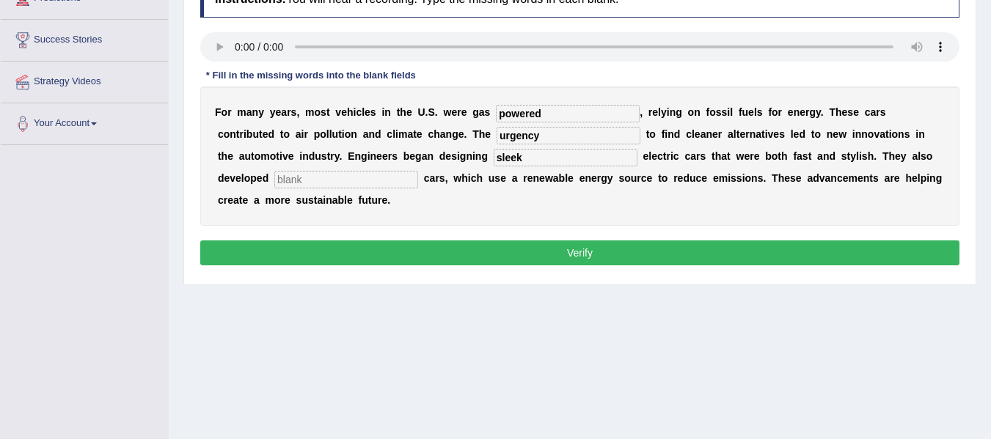
type input "sleek"
click at [359, 178] on input "text" at bounding box center [346, 180] width 144 height 18
type input "hydrogen"
click at [555, 252] on button "Verify" at bounding box center [579, 253] width 759 height 25
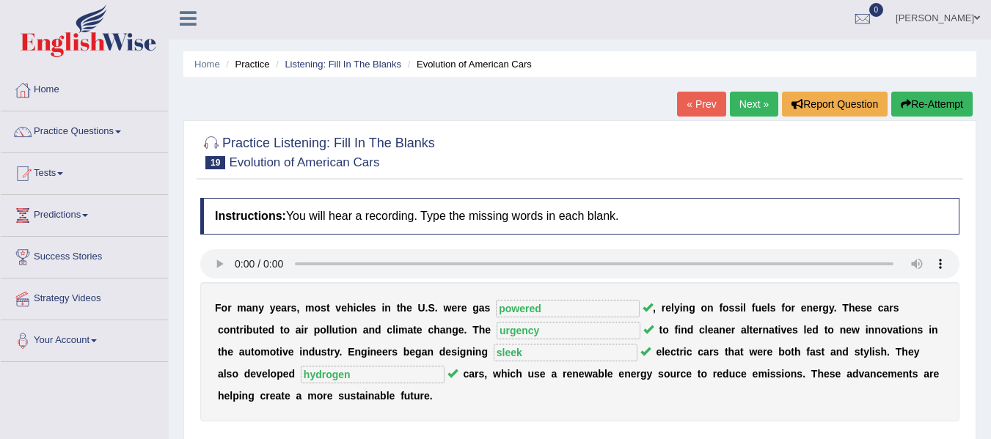
scroll to position [0, 0]
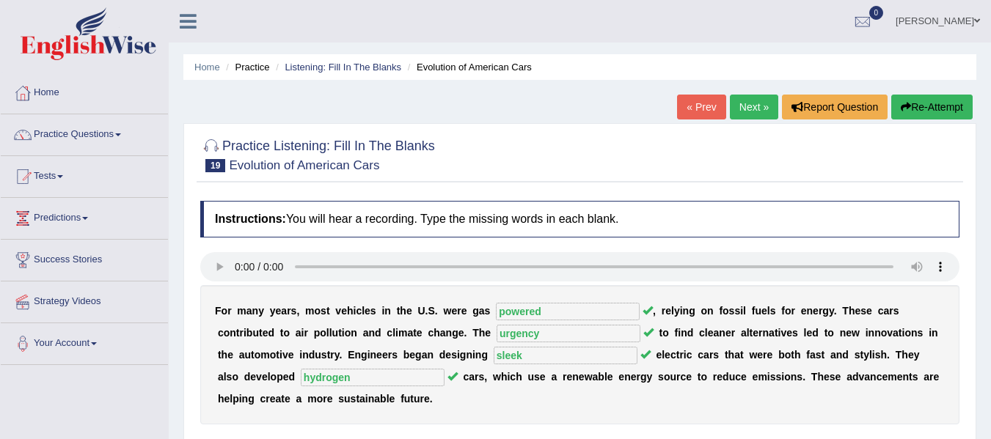
click at [744, 103] on link "Next »" at bounding box center [754, 107] width 48 height 25
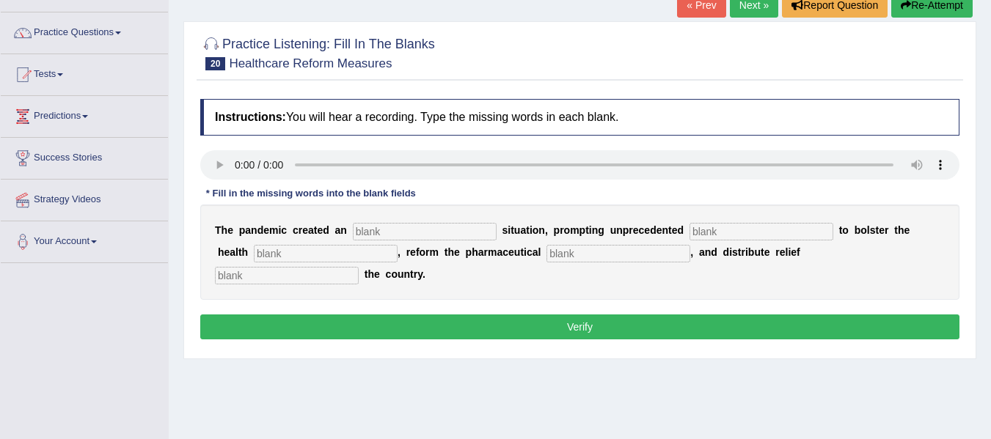
scroll to position [73, 0]
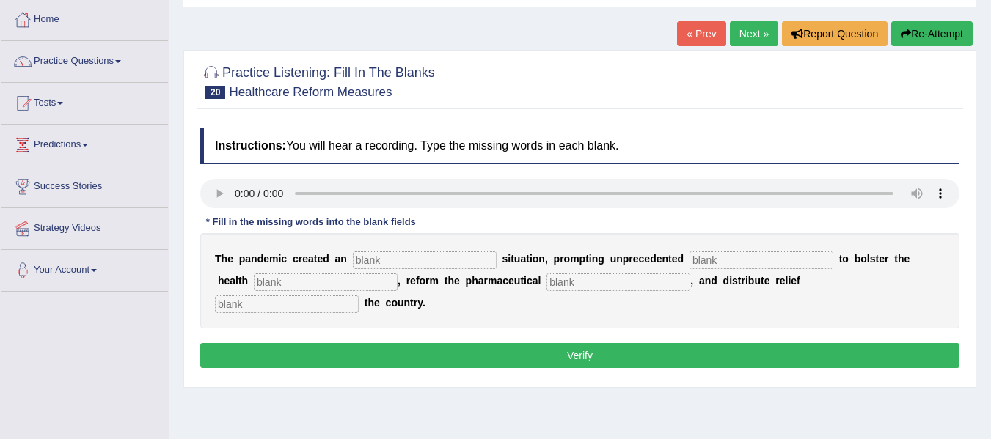
click at [439, 264] on input "text" at bounding box center [425, 261] width 144 height 18
type input "urgent"
click at [745, 259] on input "text" at bounding box center [762, 261] width 144 height 18
type input "contibution"
click at [351, 283] on input "text" at bounding box center [326, 283] width 144 height 18
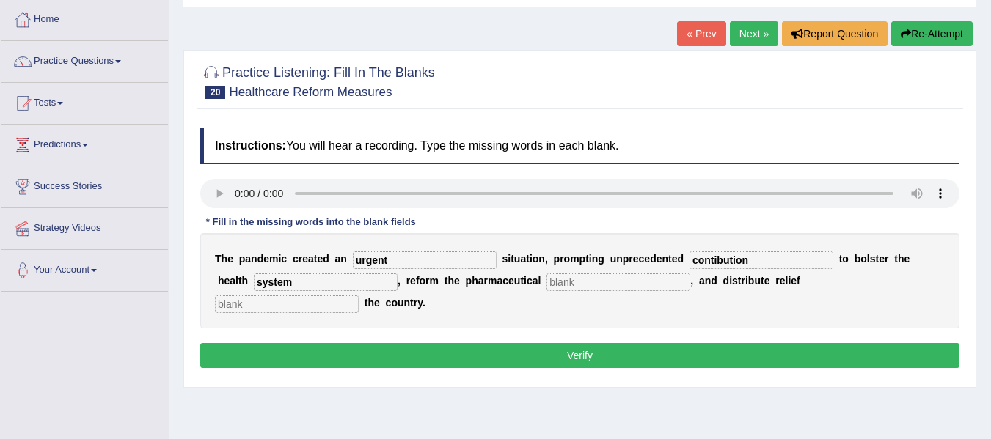
type input "system"
click at [295, 304] on input "text" at bounding box center [287, 305] width 144 height 18
type input "throughout"
click at [589, 286] on input "text" at bounding box center [618, 283] width 144 height 18
type input "industry"
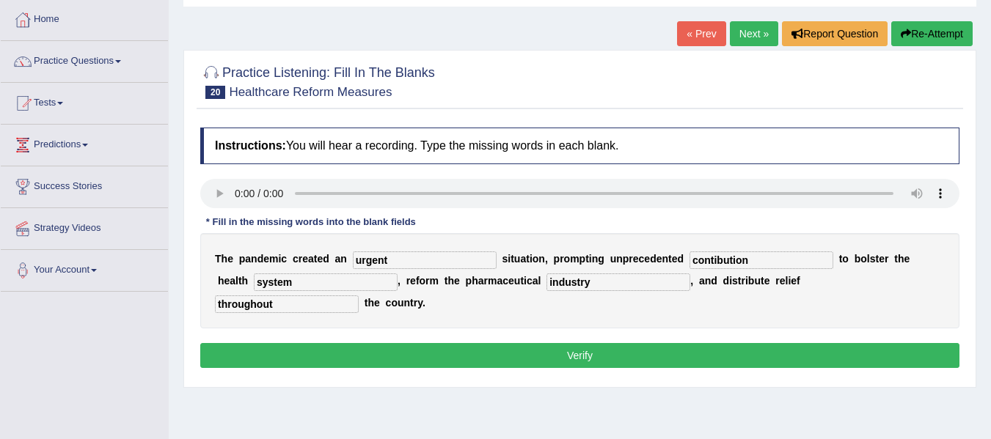
click at [414, 359] on button "Verify" at bounding box center [579, 355] width 759 height 25
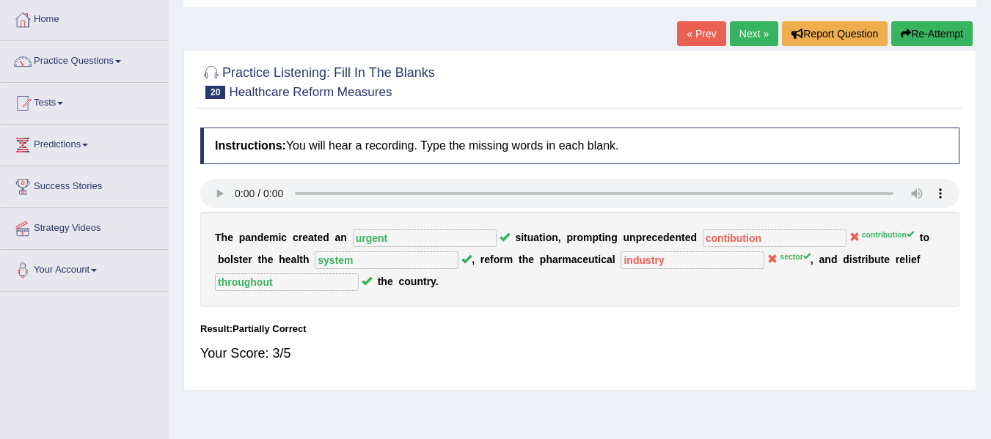
click at [754, 37] on link "Next »" at bounding box center [754, 33] width 48 height 25
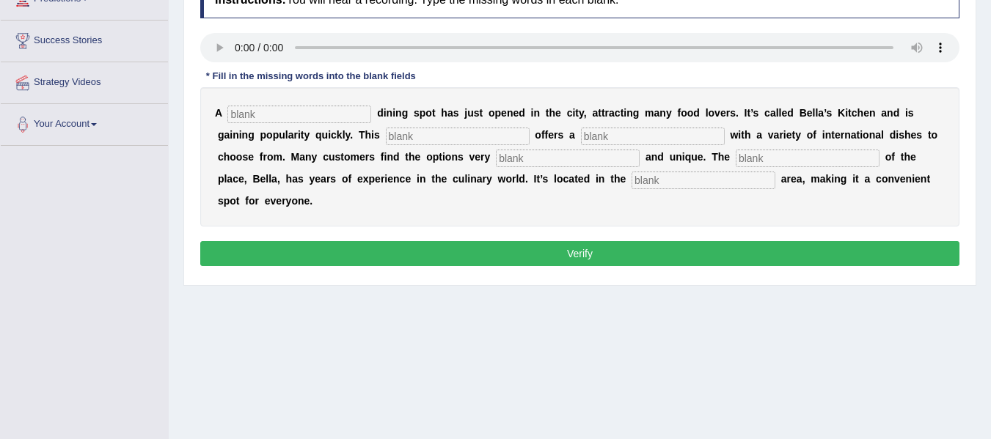
scroll to position [220, 0]
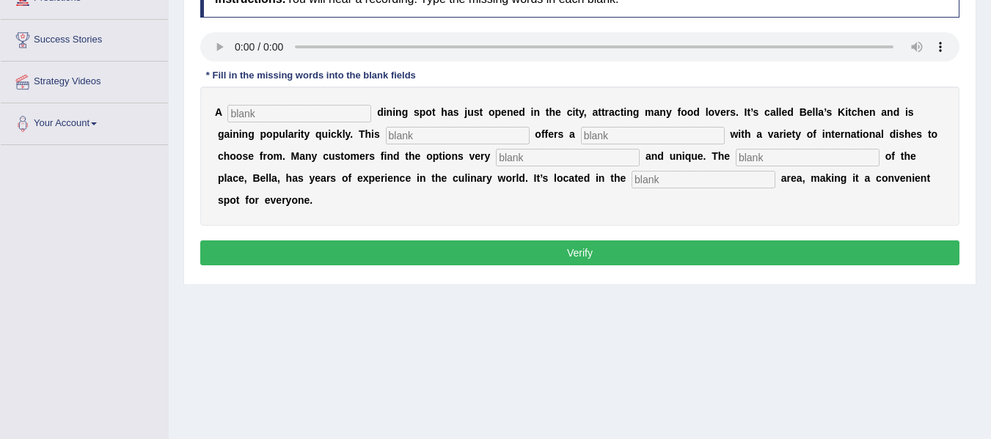
click at [241, 119] on input "text" at bounding box center [299, 114] width 144 height 18
type input "new"
click at [429, 133] on input "text" at bounding box center [458, 136] width 144 height 18
type input "restourant"
click at [609, 135] on input "text" at bounding box center [653, 136] width 144 height 18
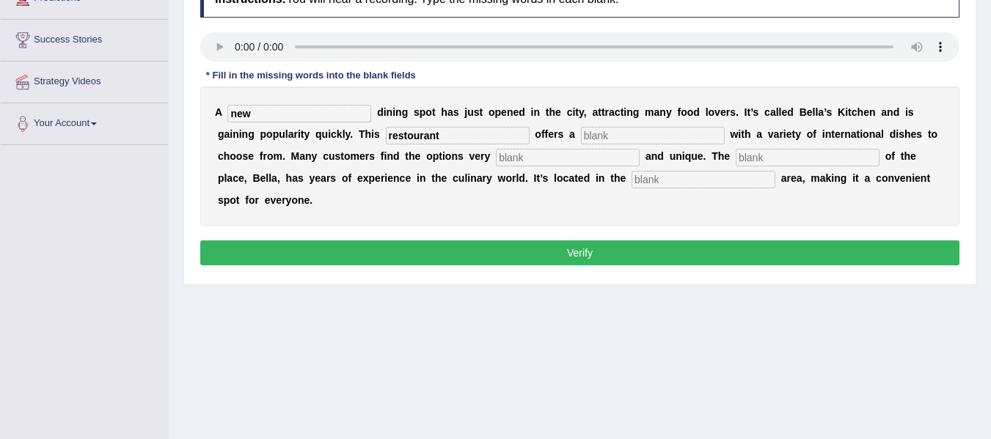
click at [566, 161] on input "text" at bounding box center [568, 158] width 144 height 18
click at [701, 175] on input "text" at bounding box center [704, 180] width 144 height 18
type input "downtown"
click at [747, 160] on input "text" at bounding box center [808, 158] width 144 height 18
type input "owner"
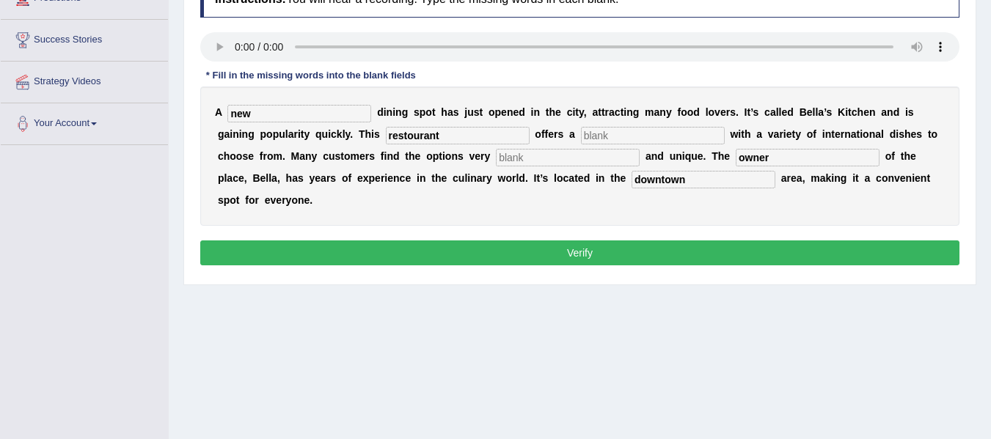
click at [630, 135] on input "text" at bounding box center [653, 136] width 144 height 18
type input "f"
type input "menu"
click at [572, 158] on input "text" at bounding box center [568, 158] width 144 height 18
type input "d"
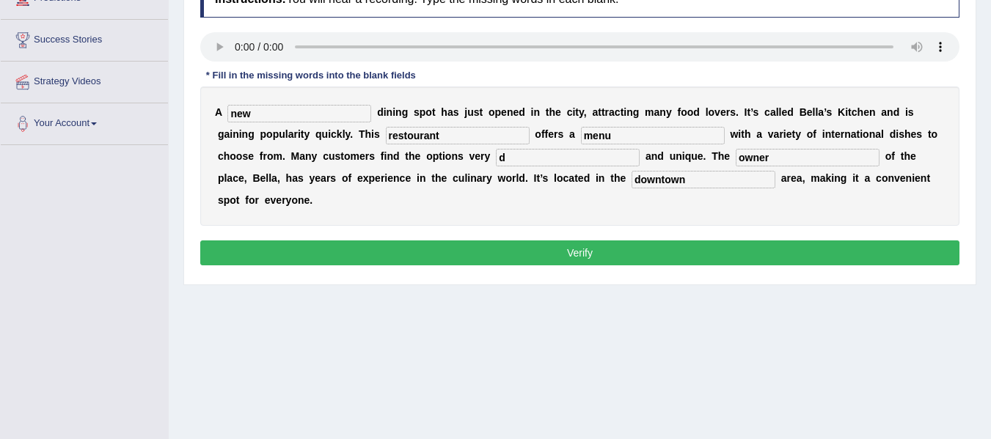
click at [553, 257] on button "Verify" at bounding box center [579, 253] width 759 height 25
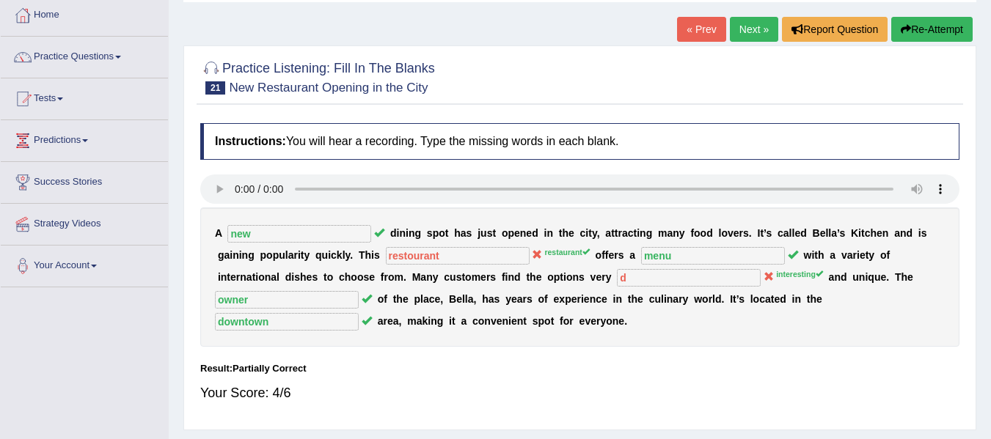
scroll to position [73, 0]
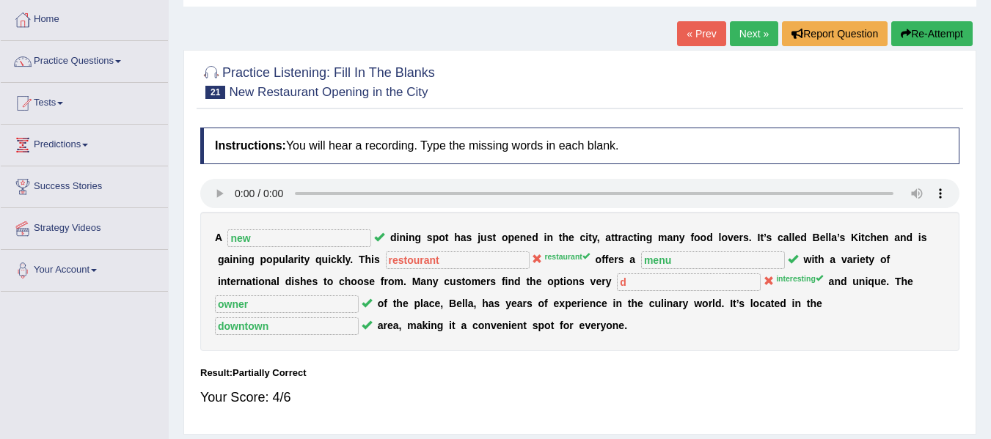
click at [764, 34] on link "Next »" at bounding box center [754, 33] width 48 height 25
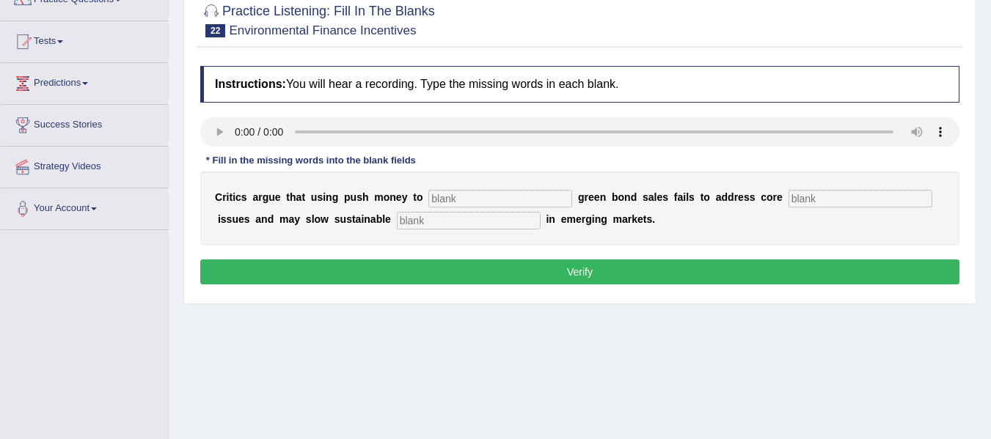
scroll to position [147, 0]
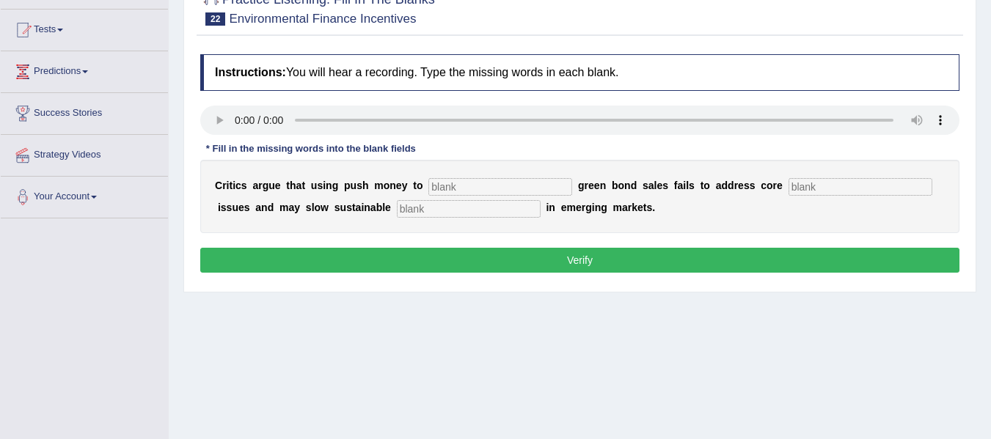
click at [475, 186] on input "text" at bounding box center [500, 187] width 144 height 18
type input "boost"
click at [826, 185] on input "text" at bounding box center [861, 187] width 144 height 18
type input "climate"
click at [428, 216] on input "text" at bounding box center [469, 209] width 144 height 18
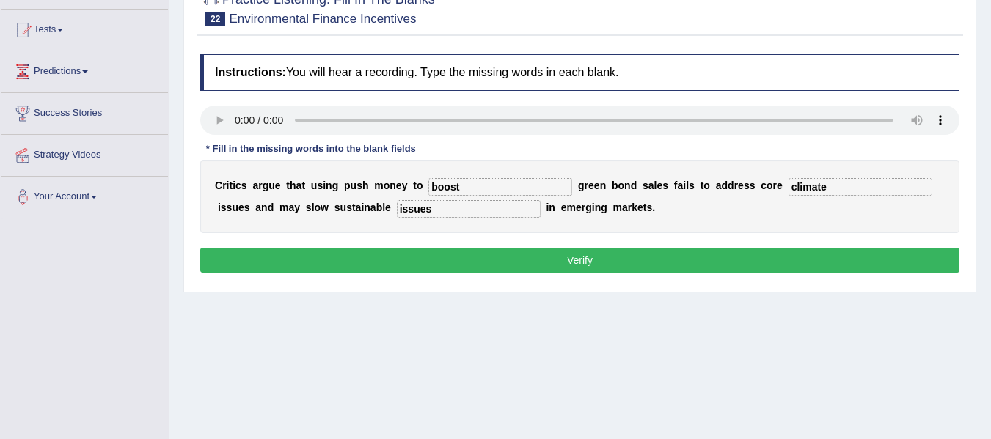
type input "issues"
click at [695, 258] on button "Verify" at bounding box center [579, 260] width 759 height 25
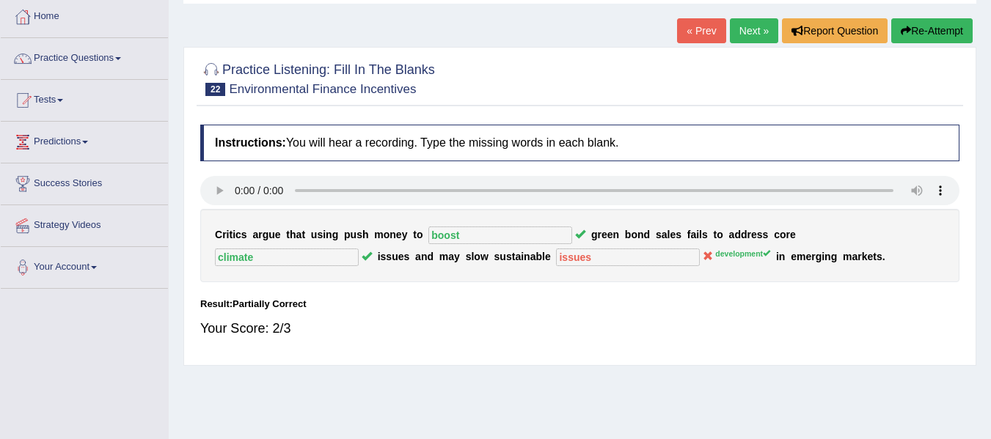
scroll to position [0, 0]
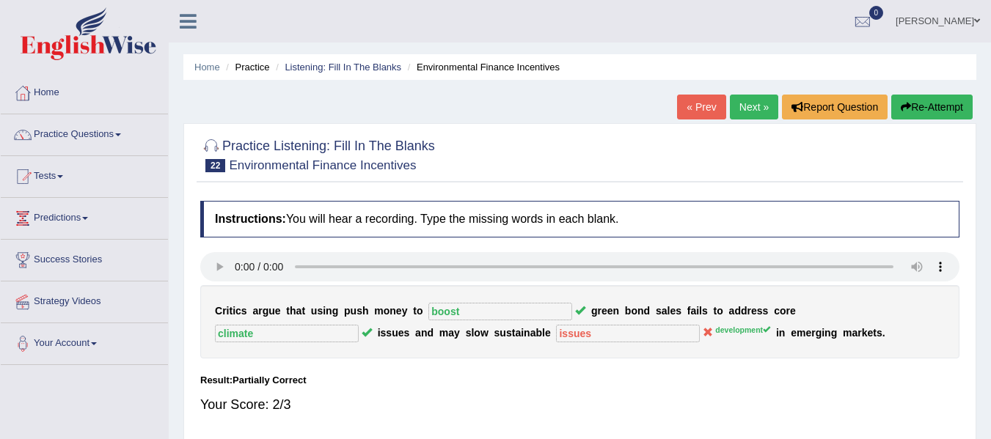
click at [748, 108] on link "Next »" at bounding box center [754, 107] width 48 height 25
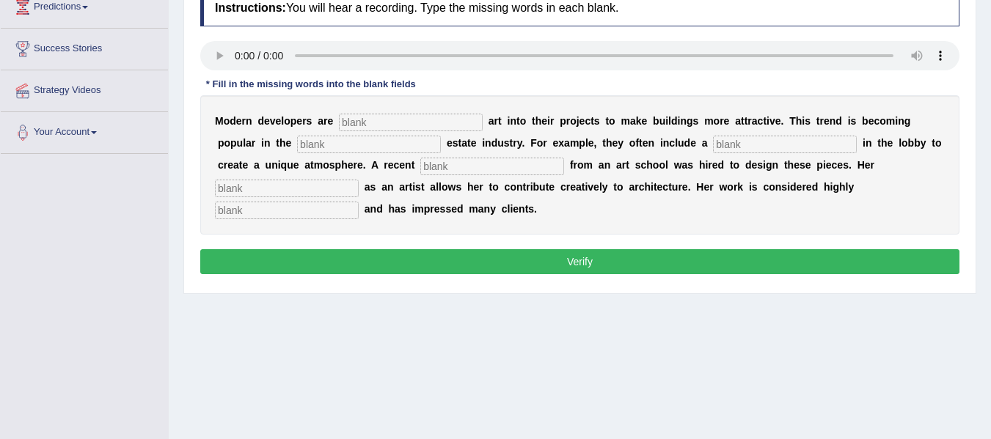
scroll to position [220, 0]
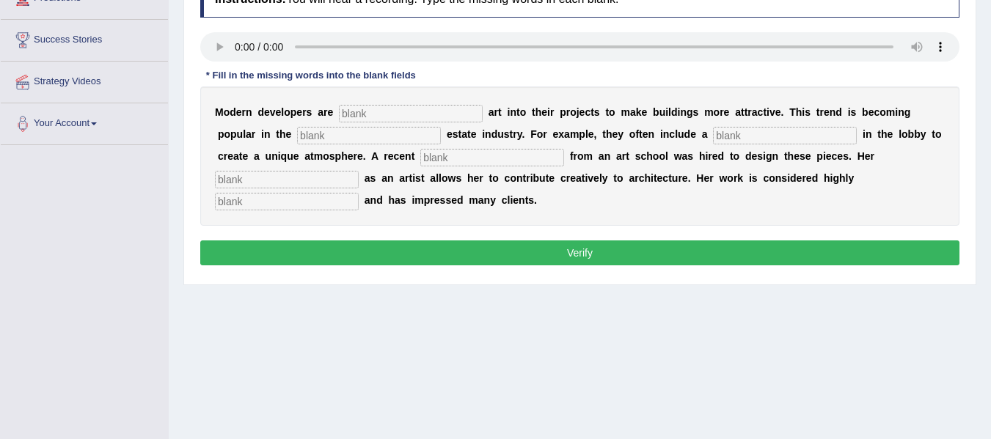
click at [361, 114] on input "text" at bounding box center [411, 114] width 144 height 18
type input "incorporatin"
click at [335, 134] on input "text" at bounding box center [369, 136] width 144 height 18
type input "real"
click at [769, 136] on input "text" at bounding box center [785, 136] width 144 height 18
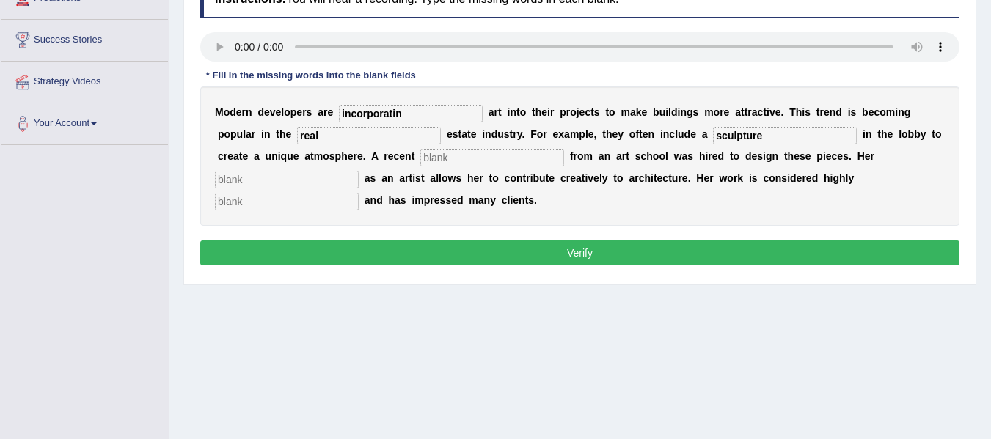
type input "sculpture"
click at [516, 154] on input "text" at bounding box center [492, 158] width 144 height 18
type input "graduate"
click at [310, 178] on input "text" at bounding box center [287, 180] width 144 height 18
click at [304, 201] on input "text" at bounding box center [287, 202] width 144 height 18
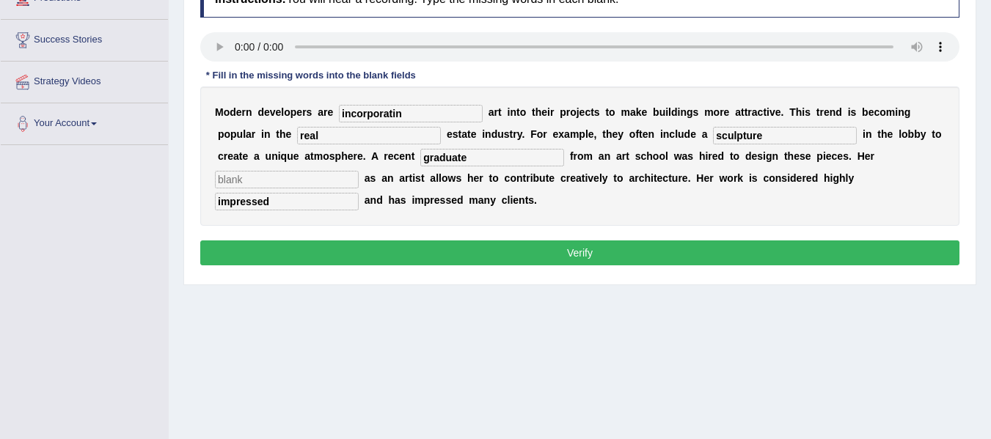
type input "impressed"
click at [238, 179] on input "text" at bounding box center [287, 180] width 144 height 18
type input "creativity"
click at [406, 117] on input "incorporatin" at bounding box center [411, 114] width 144 height 18
click at [377, 114] on input "incorporating" at bounding box center [411, 114] width 144 height 18
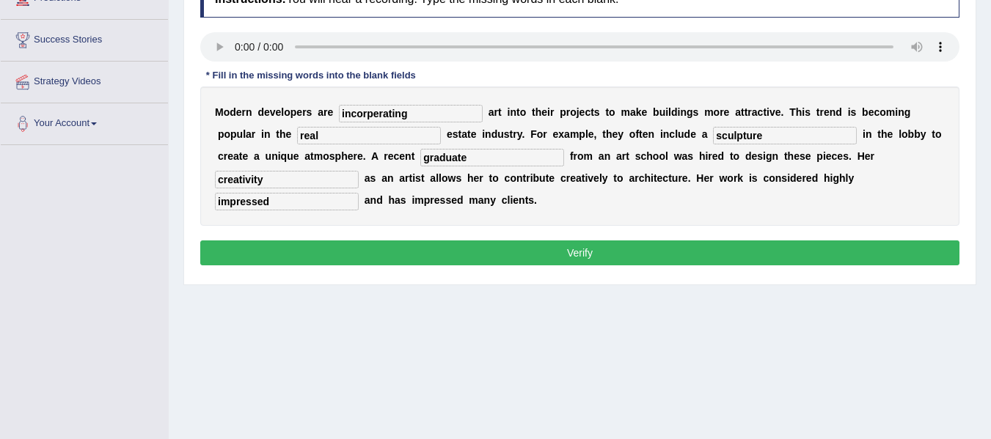
type input "incorperating"
click at [513, 254] on button "Verify" at bounding box center [579, 253] width 759 height 25
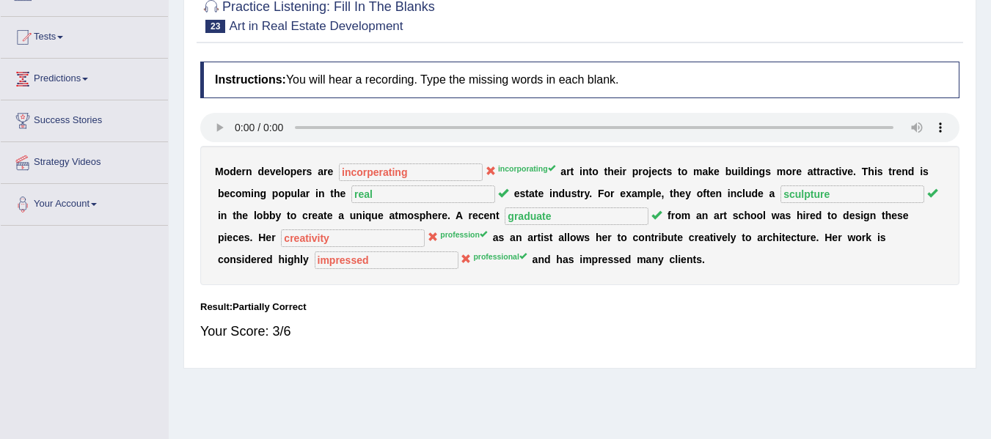
scroll to position [0, 0]
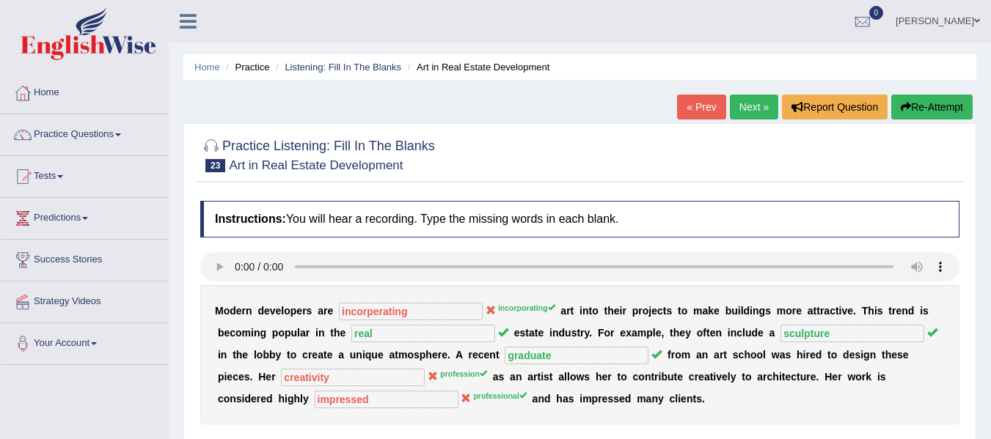
click at [907, 117] on button "Re-Attempt" at bounding box center [931, 107] width 81 height 25
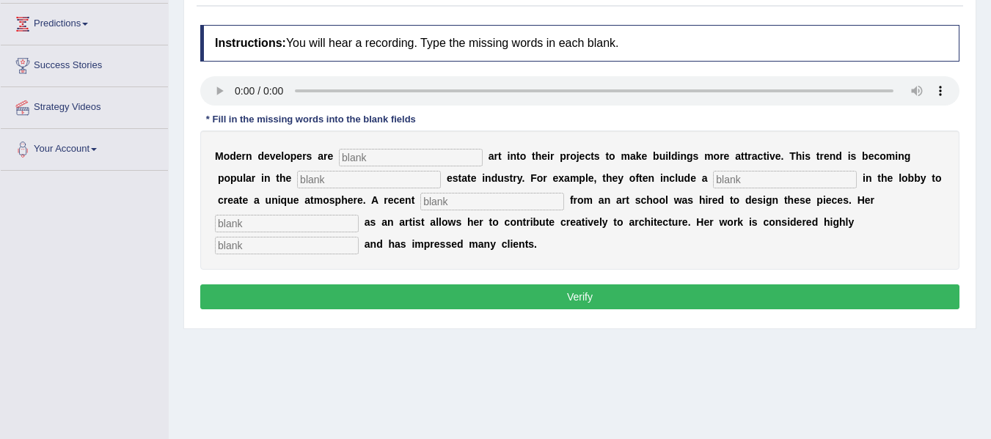
scroll to position [220, 0]
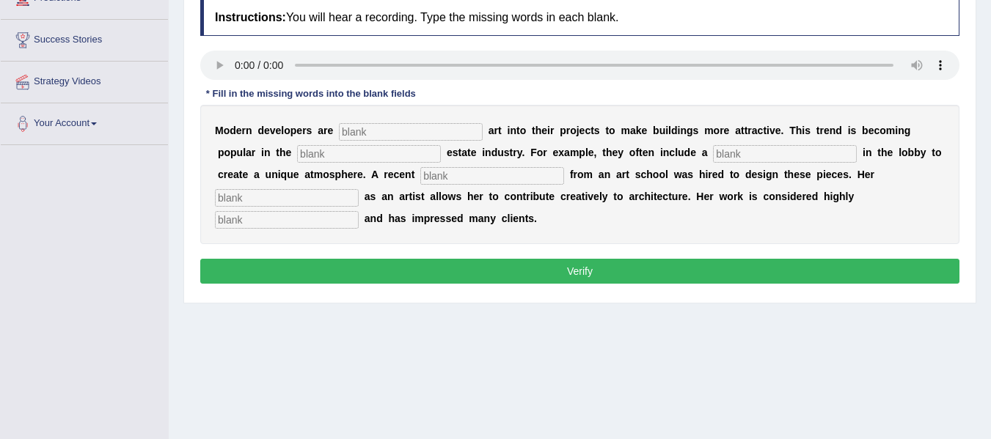
click at [354, 137] on input "text" at bounding box center [411, 132] width 144 height 18
type input "incorporating"
click at [335, 155] on input "text" at bounding box center [369, 154] width 144 height 18
type input "real"
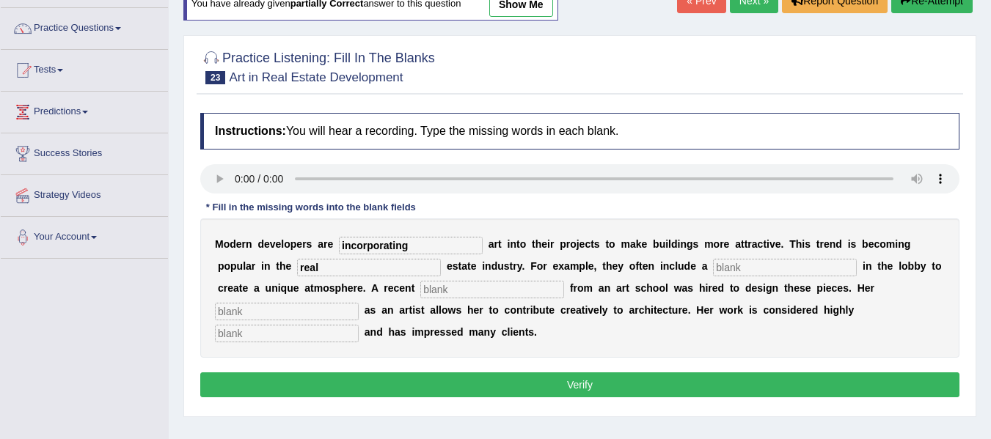
scroll to position [73, 0]
